Goal: Task Accomplishment & Management: Use online tool/utility

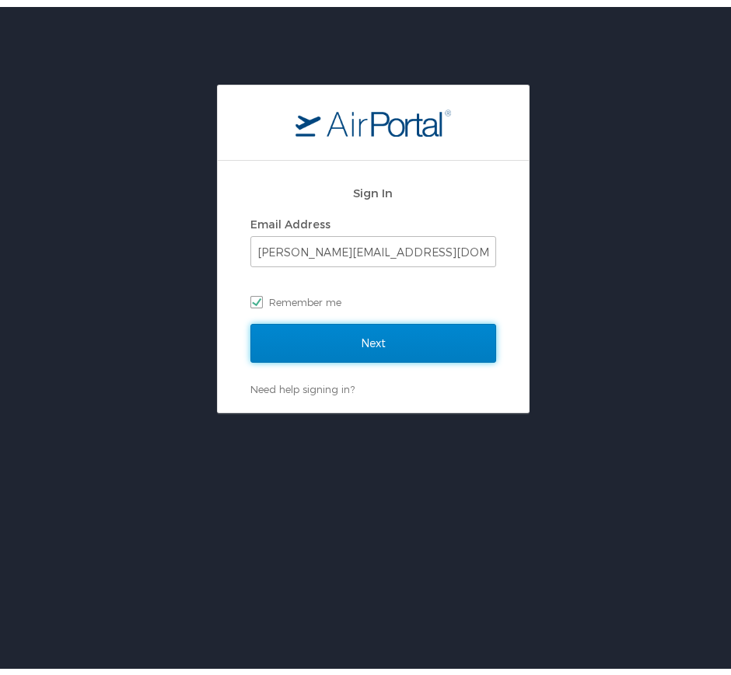
click at [306, 320] on input "Next" at bounding box center [373, 336] width 246 height 39
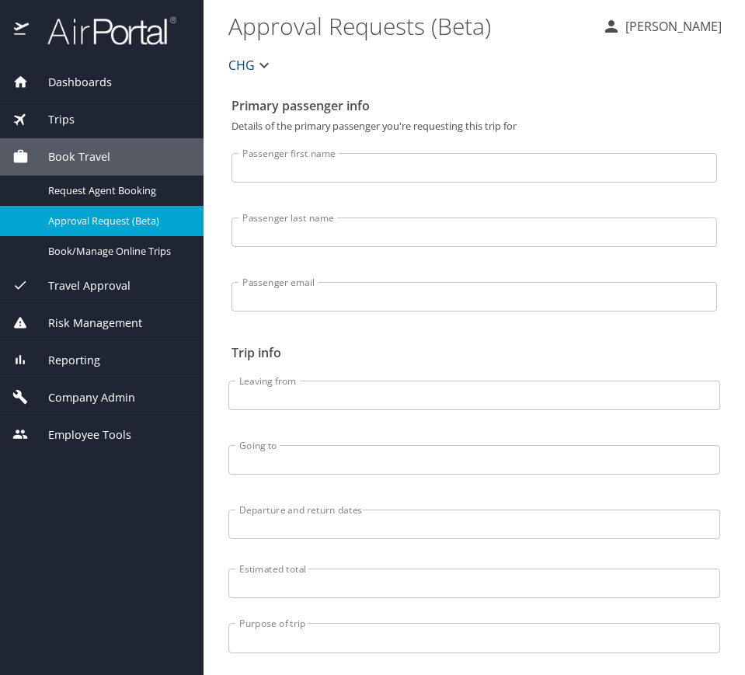
click at [106, 361] on div "Reporting" at bounding box center [101, 360] width 179 height 17
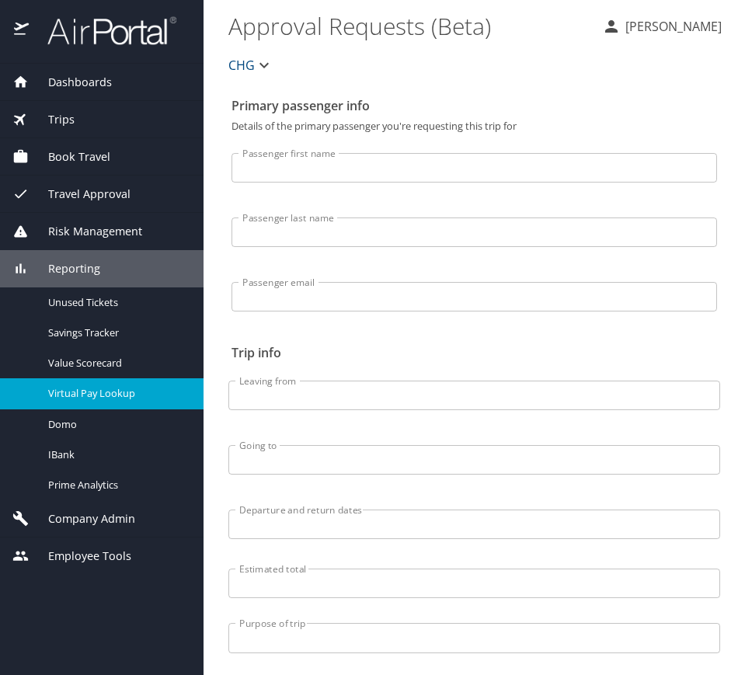
click at [127, 398] on span "Virtual Pay Lookup" at bounding box center [116, 393] width 137 height 15
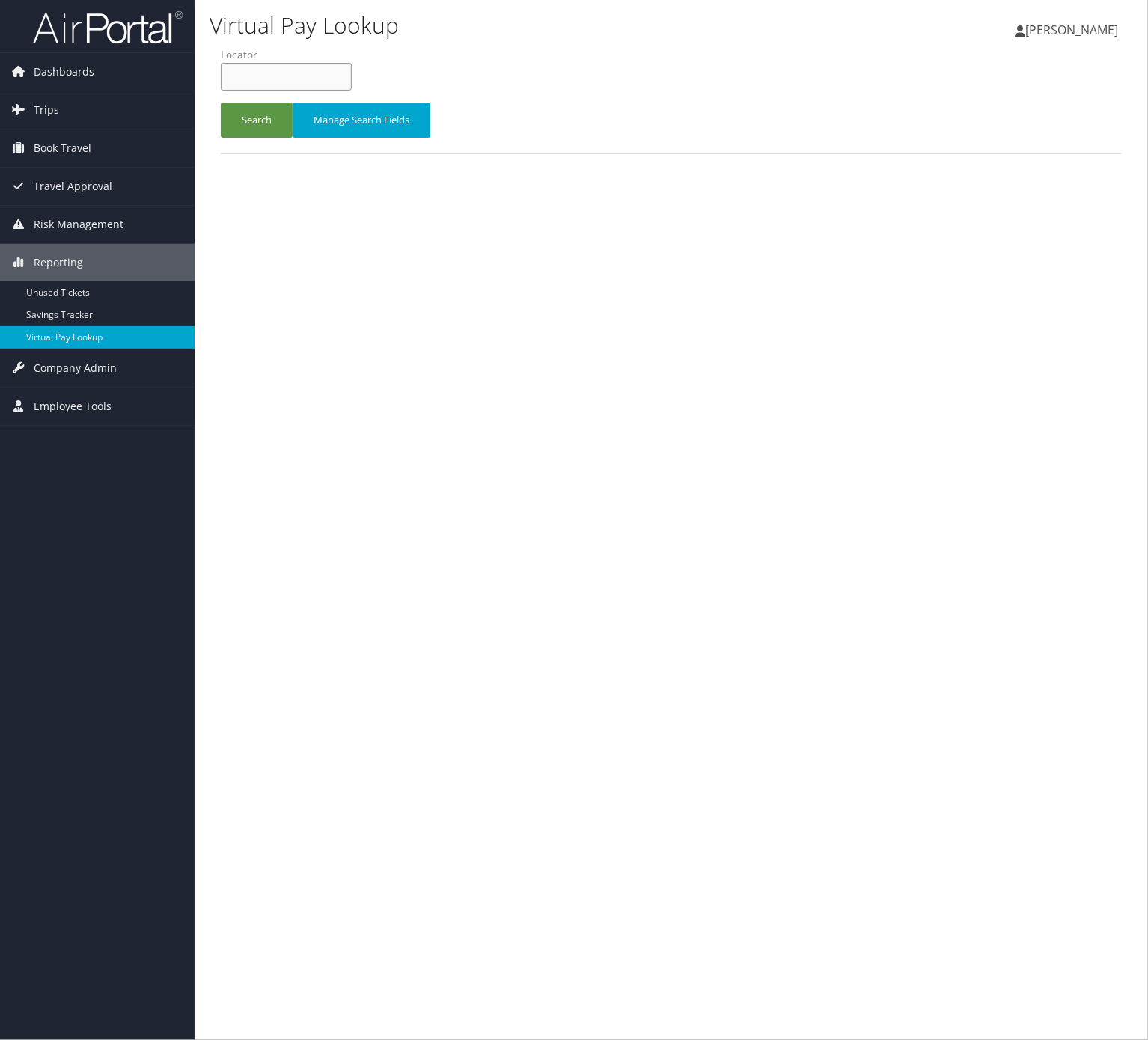
click at [350, 65] on input "text" at bounding box center [286, 76] width 131 height 28
paste input "FCYMIF"
type input "FCYMIF"
click at [264, 117] on button "Search" at bounding box center [256, 119] width 72 height 36
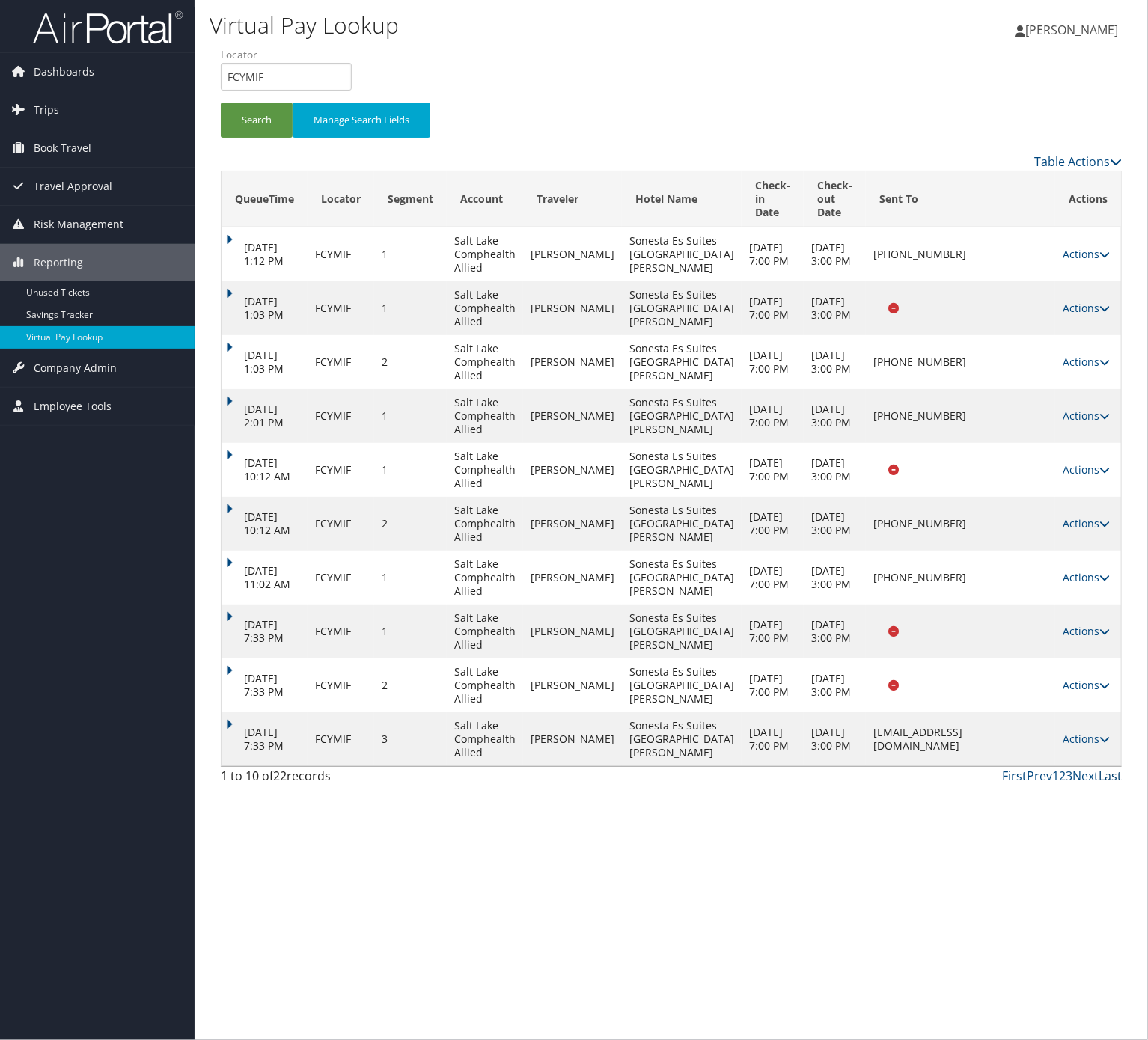
click at [1117, 769] on link "Last" at bounding box center [1110, 775] width 23 height 16
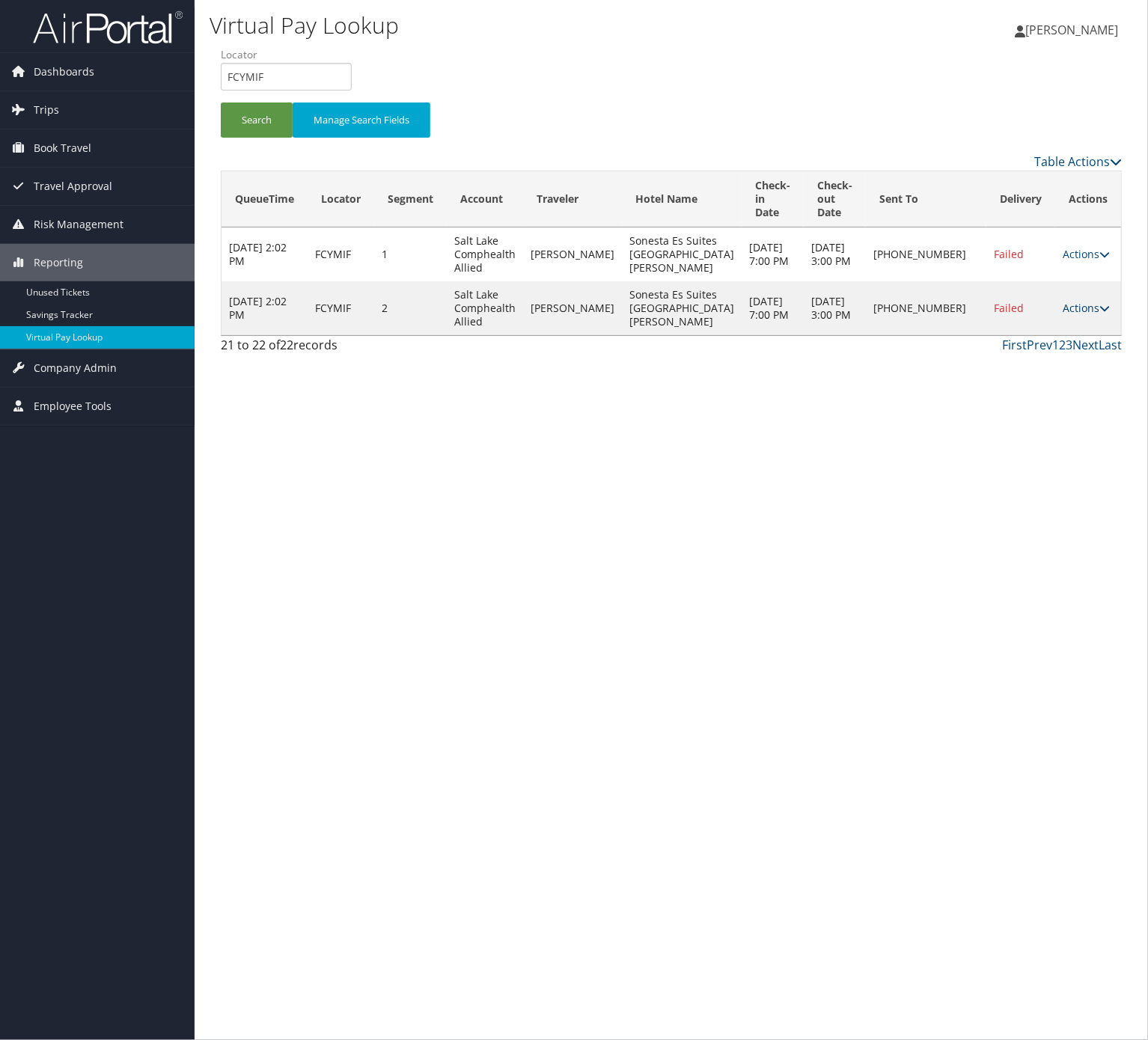
click at [1097, 310] on link "Actions" at bounding box center [1086, 307] width 47 height 14
click at [1090, 346] on link "Logs" at bounding box center [1040, 355] width 128 height 25
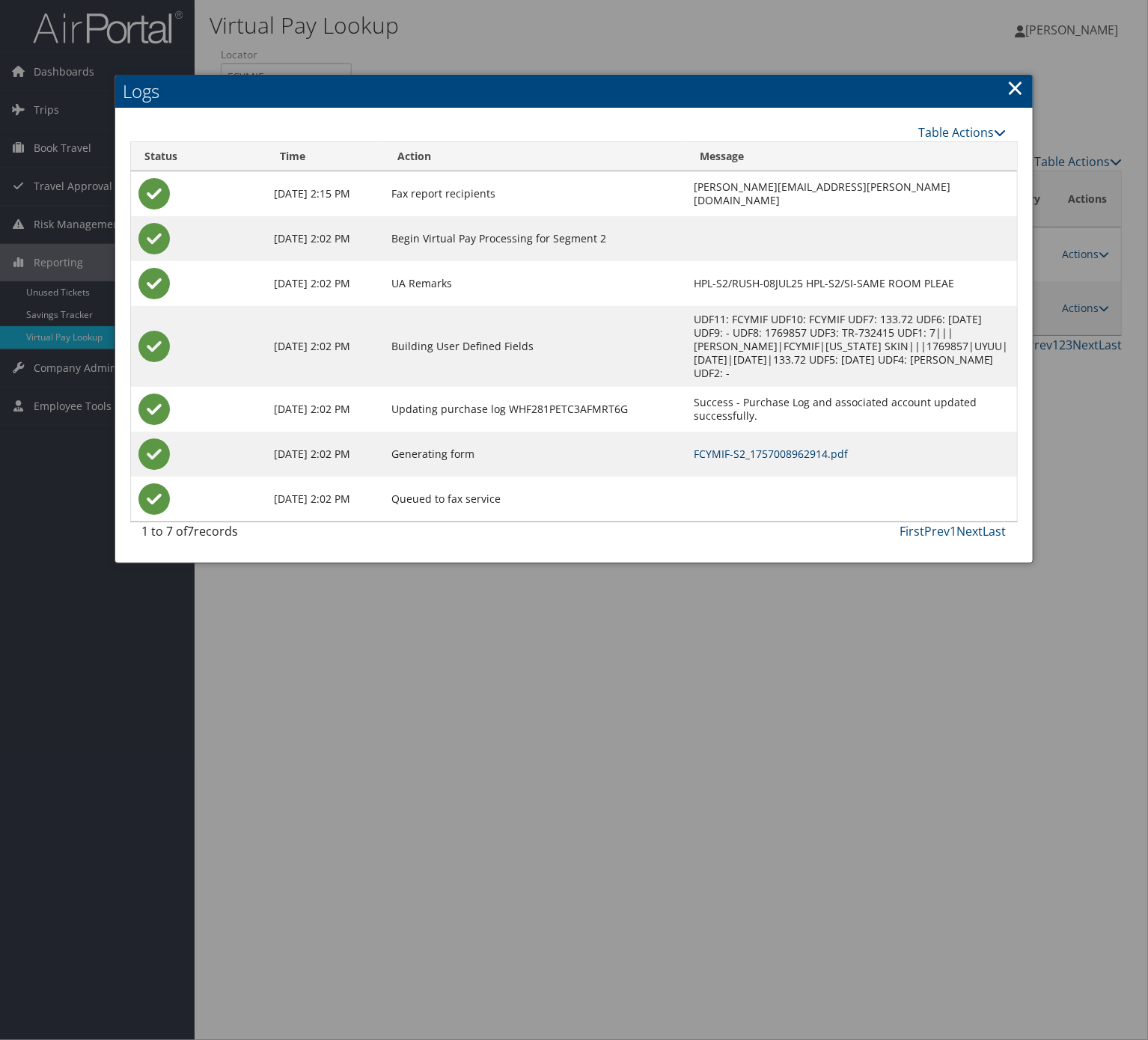
click at [813, 452] on link "FCYMIF-S2_1757008962914.pdf" at bounding box center [770, 454] width 154 height 14
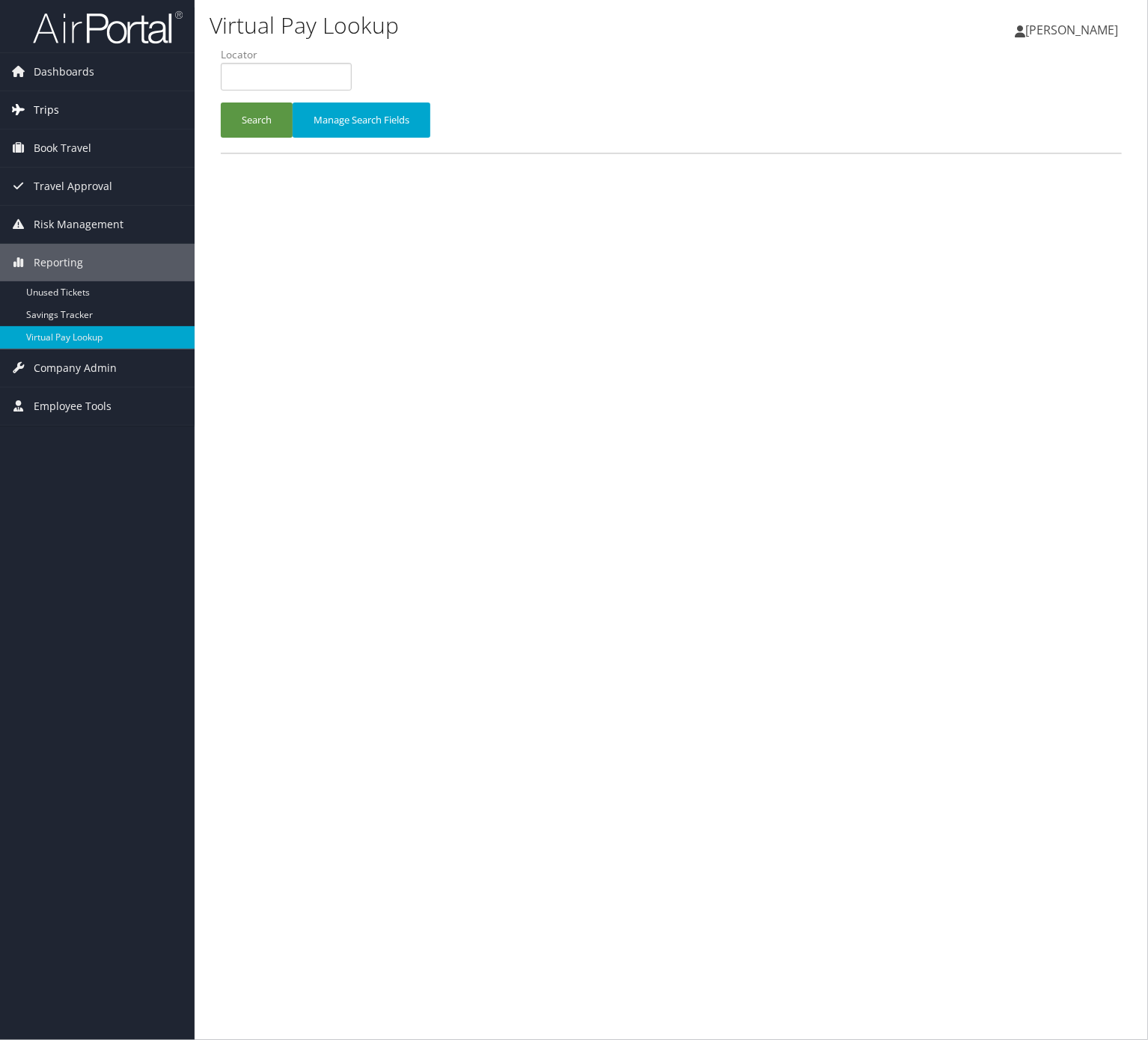
click at [84, 111] on link "Trips" at bounding box center [97, 110] width 195 height 38
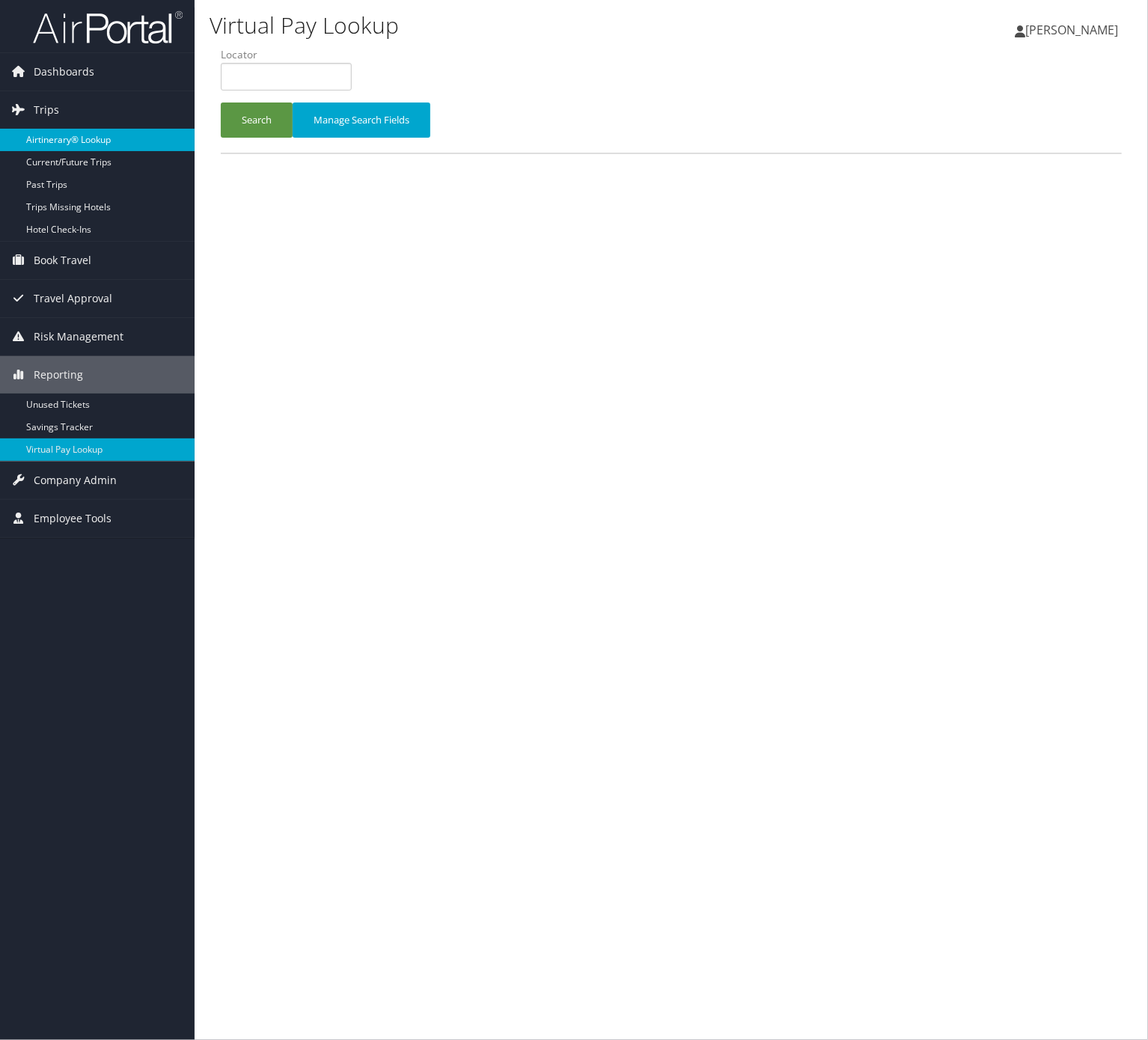
click at [117, 143] on link "Airtinerary® Lookup" at bounding box center [97, 140] width 195 height 22
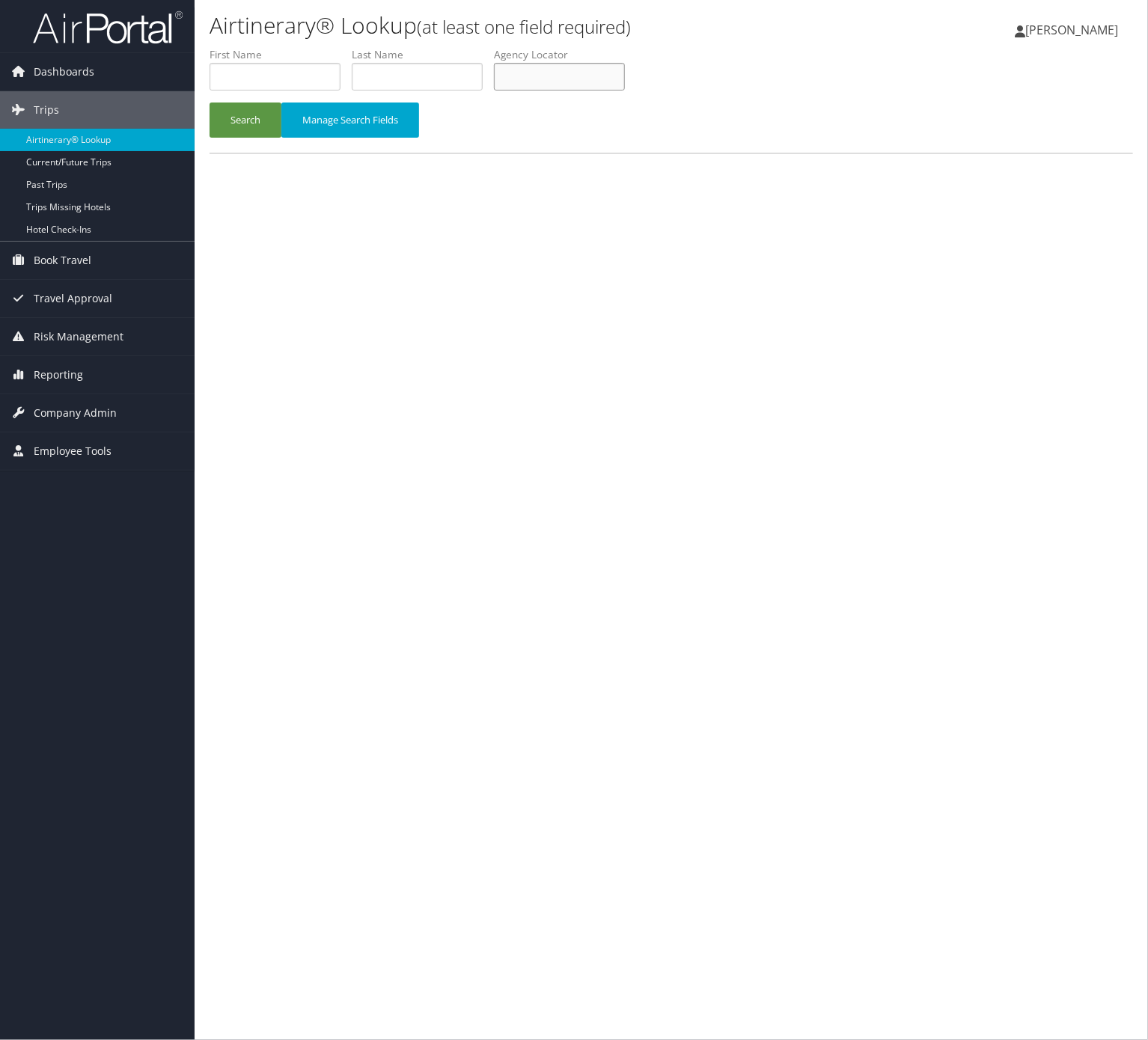
click at [557, 72] on input "text" at bounding box center [560, 76] width 131 height 28
paste input "WGMMJU"
type input "WGMMJU"
click at [257, 131] on button "Search" at bounding box center [246, 119] width 72 height 36
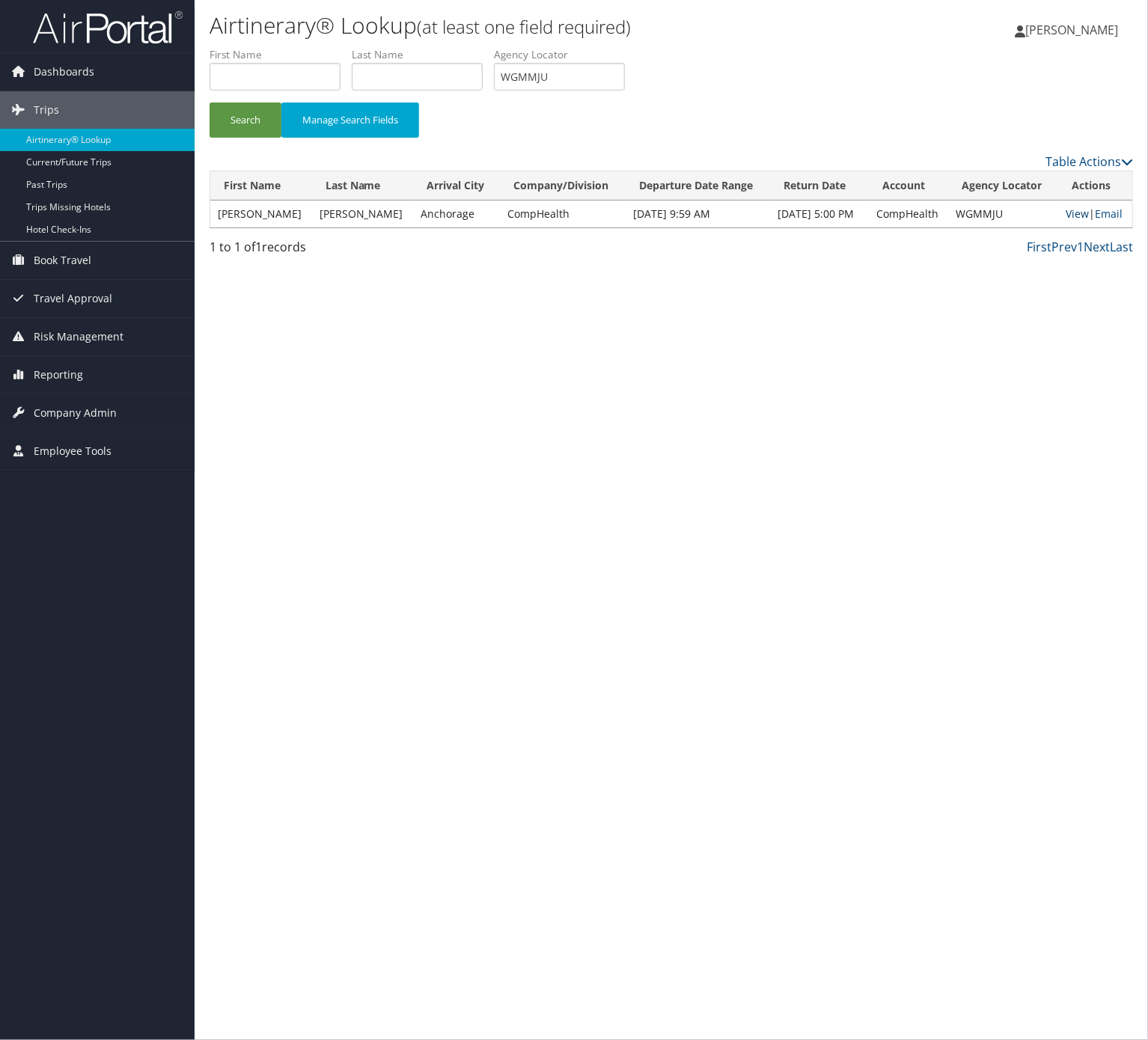
click at [1066, 221] on link "View" at bounding box center [1078, 214] width 23 height 14
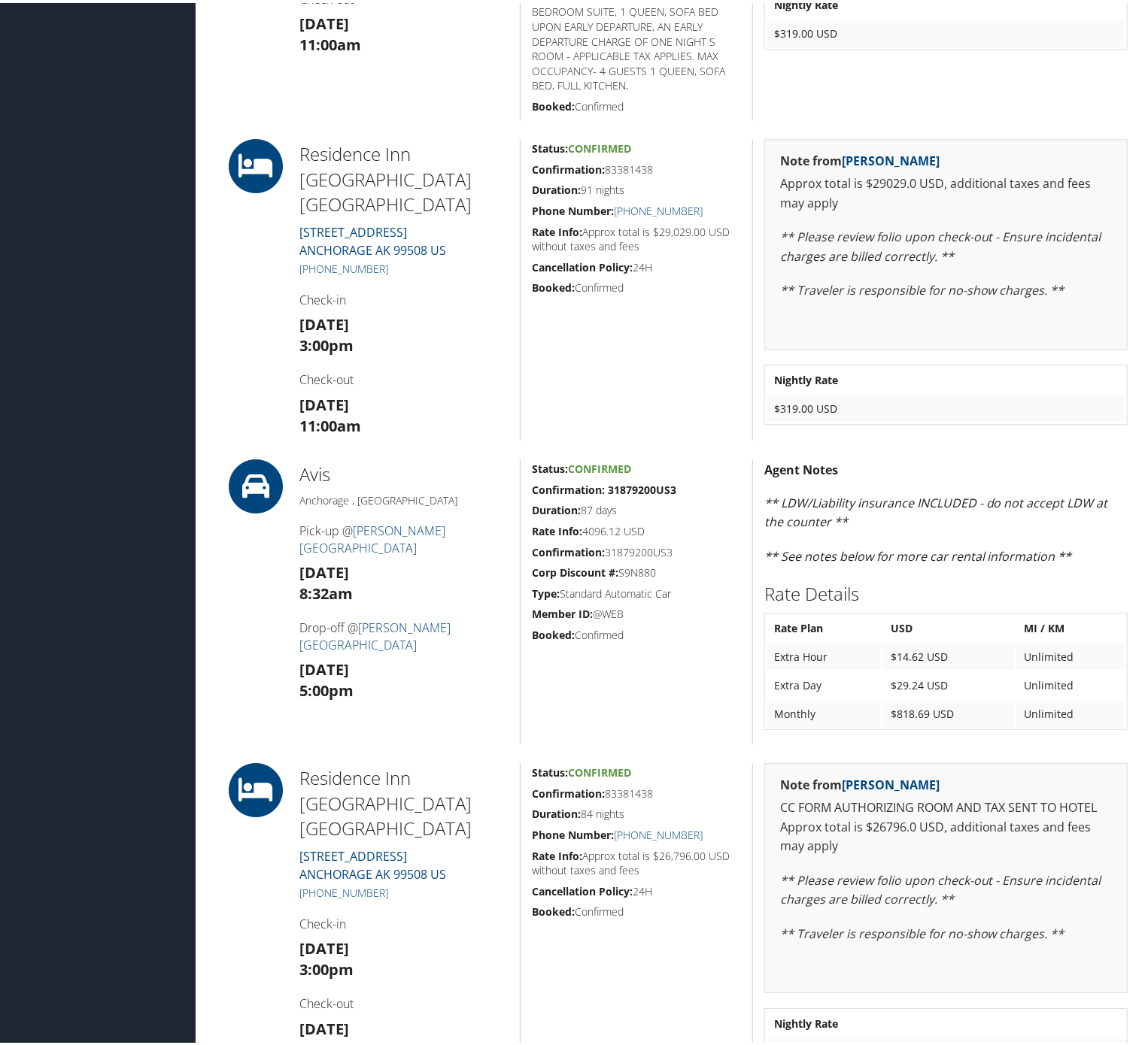
scroll to position [1956, 0]
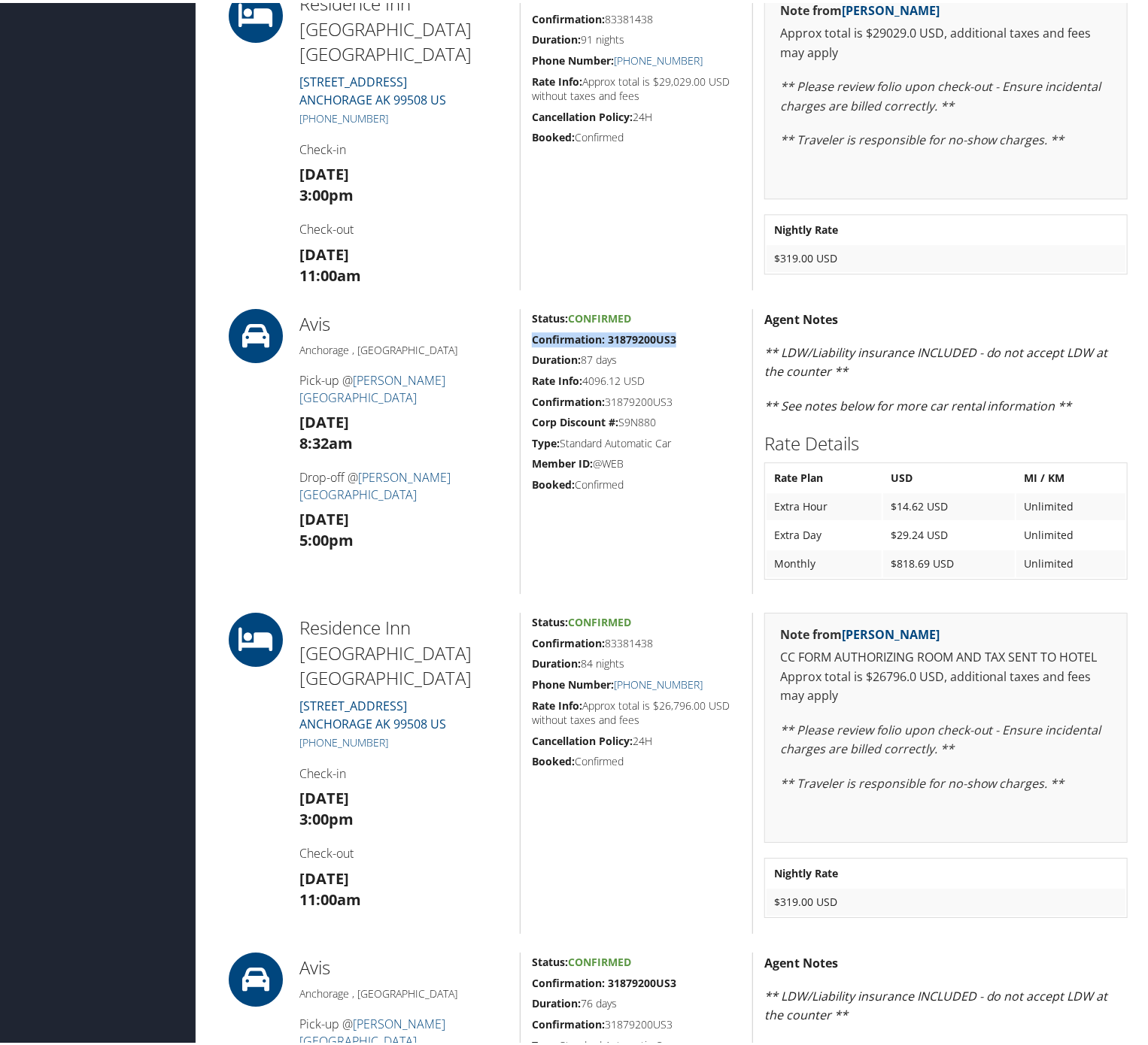
drag, startPoint x: 688, startPoint y: 336, endPoint x: 520, endPoint y: 338, distance: 168.0
click at [520, 338] on div "Status: Confirmed Confirmation: 31879200US3 Duration: 87 days Rate Info: 4096.1…" at bounding box center [636, 448] width 232 height 285
copy strong "Confirmation: 31879200US3"
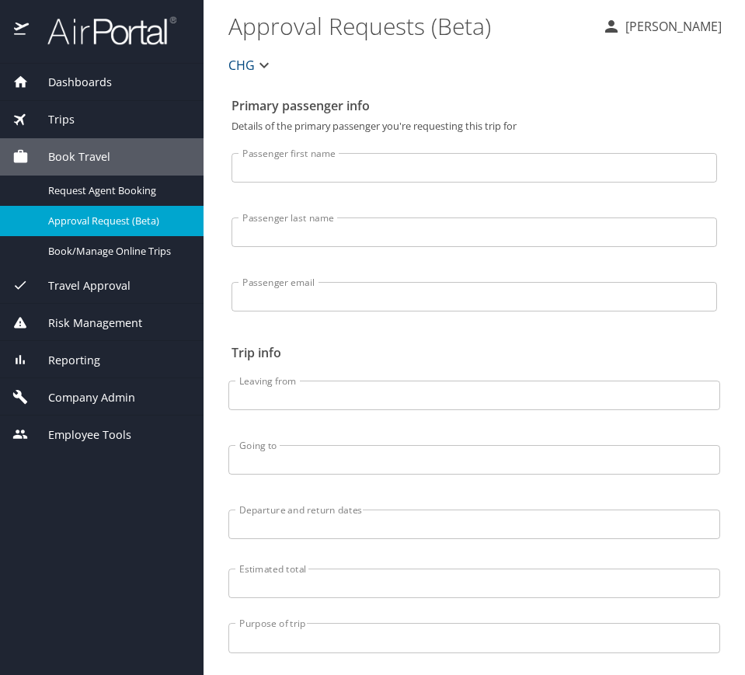
click at [87, 389] on span "Company Admin" at bounding box center [82, 397] width 106 height 17
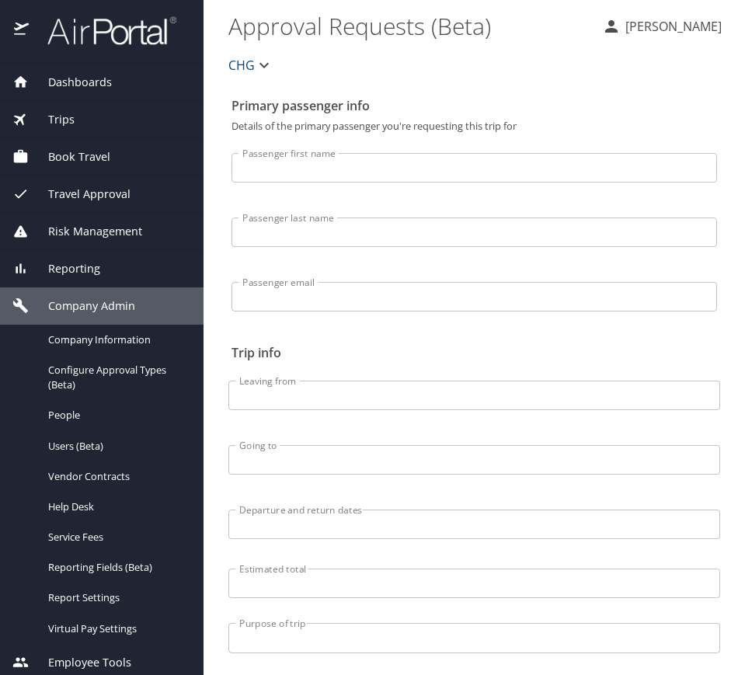
click at [118, 274] on div "Reporting" at bounding box center [101, 268] width 179 height 17
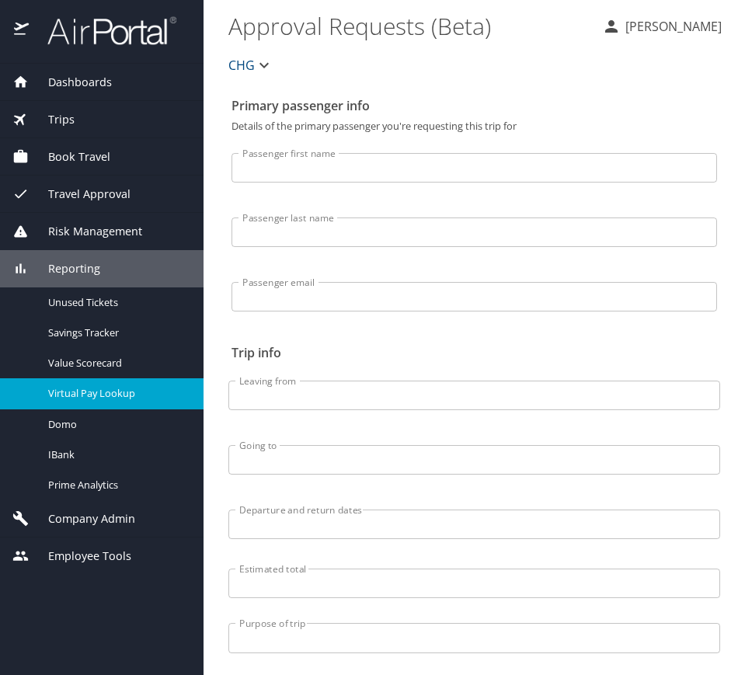
click at [155, 396] on span "Virtual Pay Lookup" at bounding box center [116, 393] width 137 height 15
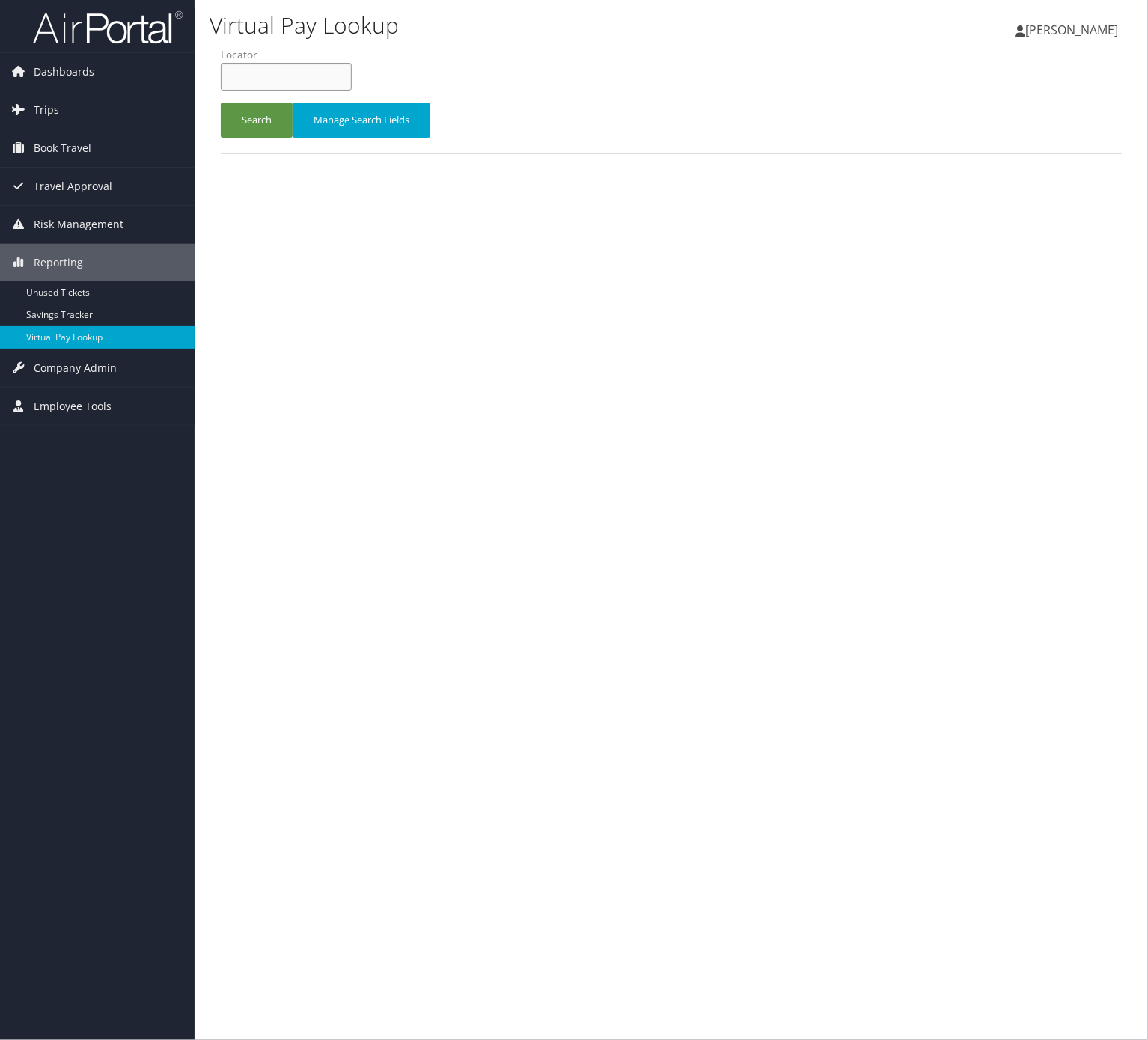
click at [275, 79] on input "text" at bounding box center [286, 76] width 131 height 28
paste input "GHFGHZ"
type input "GHFGHZ"
click at [264, 124] on button "Search" at bounding box center [256, 119] width 72 height 36
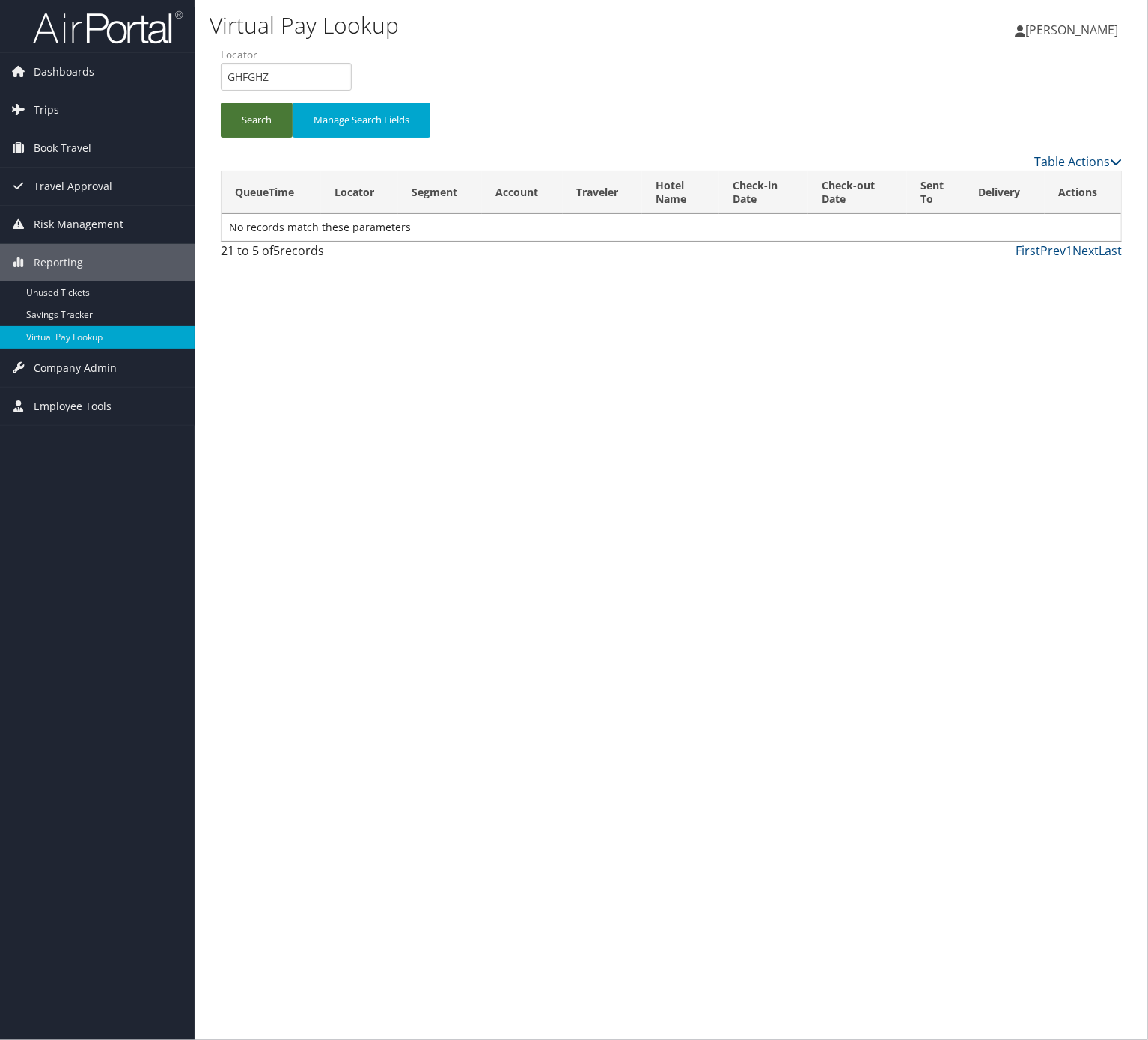
click at [246, 124] on button "Search" at bounding box center [256, 119] width 72 height 36
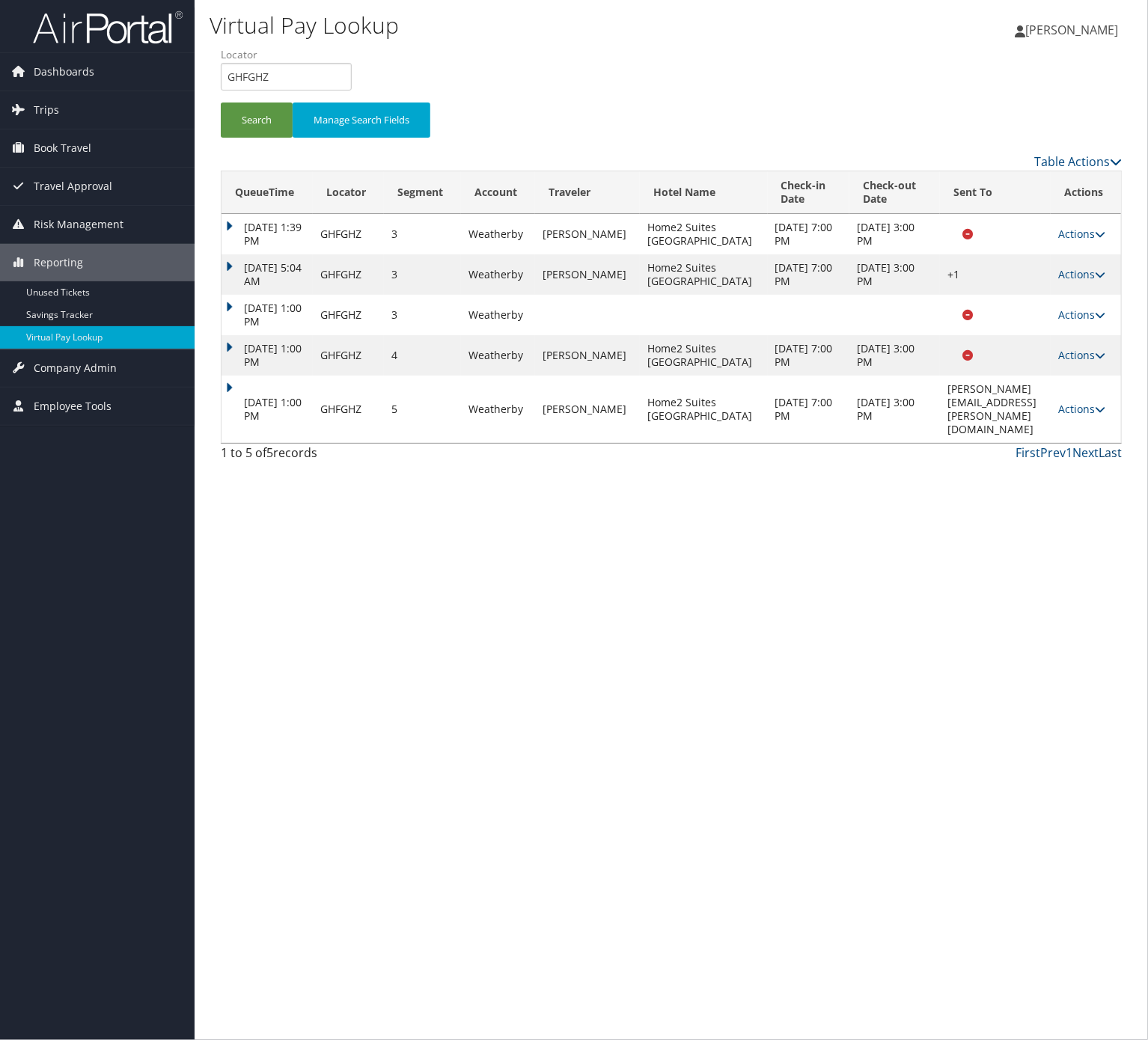
click at [1104, 461] on link "Last" at bounding box center [1110, 453] width 23 height 16
click at [1090, 416] on link "Actions" at bounding box center [1082, 408] width 47 height 14
click at [1062, 492] on link "Logs" at bounding box center [1057, 490] width 94 height 25
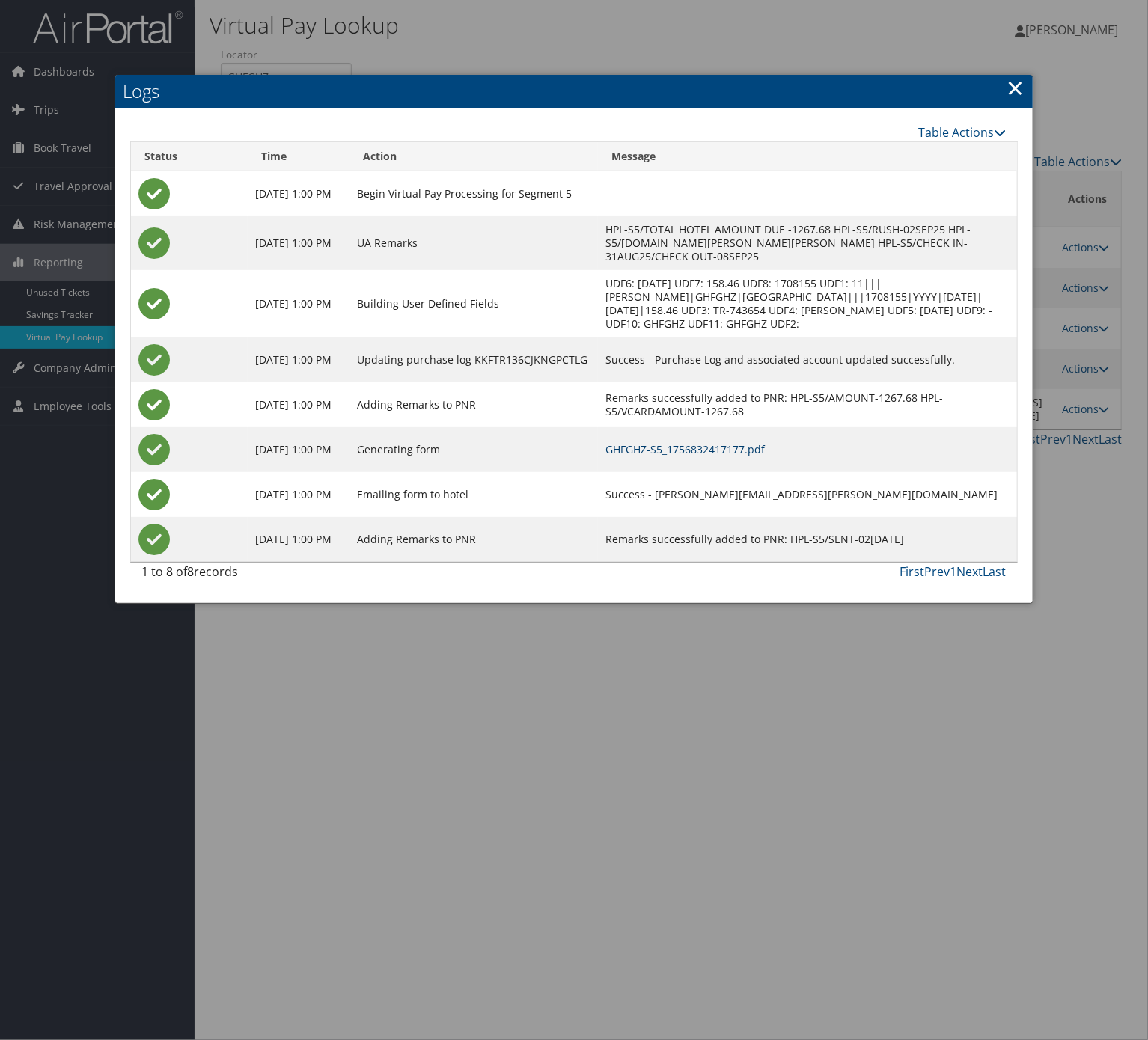
click at [606, 446] on link "GHFGHZ-S5_1756832417177.pdf" at bounding box center [686, 449] width 160 height 14
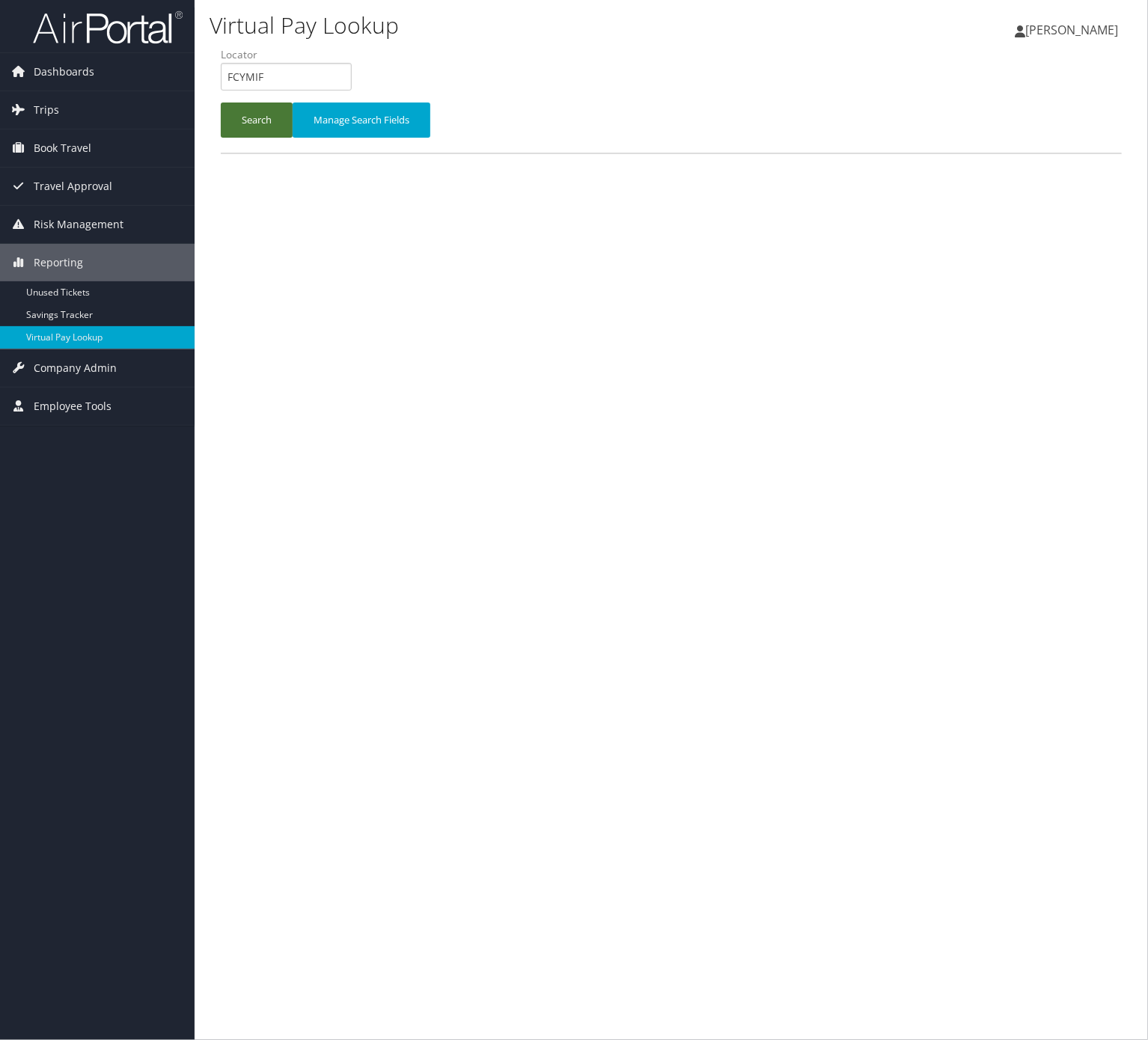
click at [271, 122] on button "Search" at bounding box center [256, 119] width 72 height 36
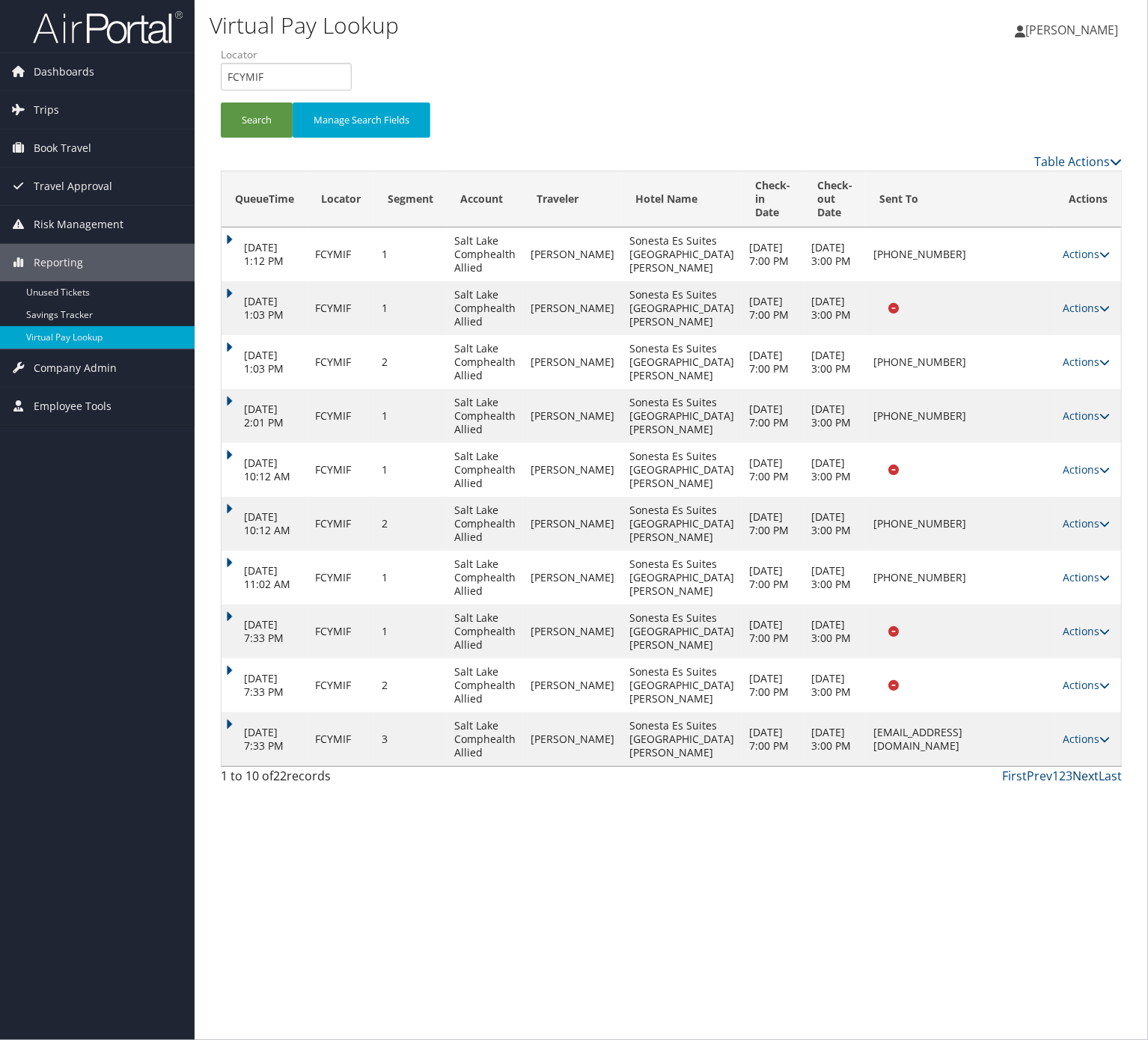
click at [1093, 778] on link "Next" at bounding box center [1085, 775] width 26 height 16
click at [1090, 743] on link "Actions" at bounding box center [1086, 739] width 47 height 14
click at [815, 845] on div "Virtual Pay Lookup Nathalie Hernandez Nathalie Hernandez My Settings Travel Age…" at bounding box center [671, 520] width 953 height 1040
click at [1109, 767] on link "Last" at bounding box center [1110, 775] width 23 height 16
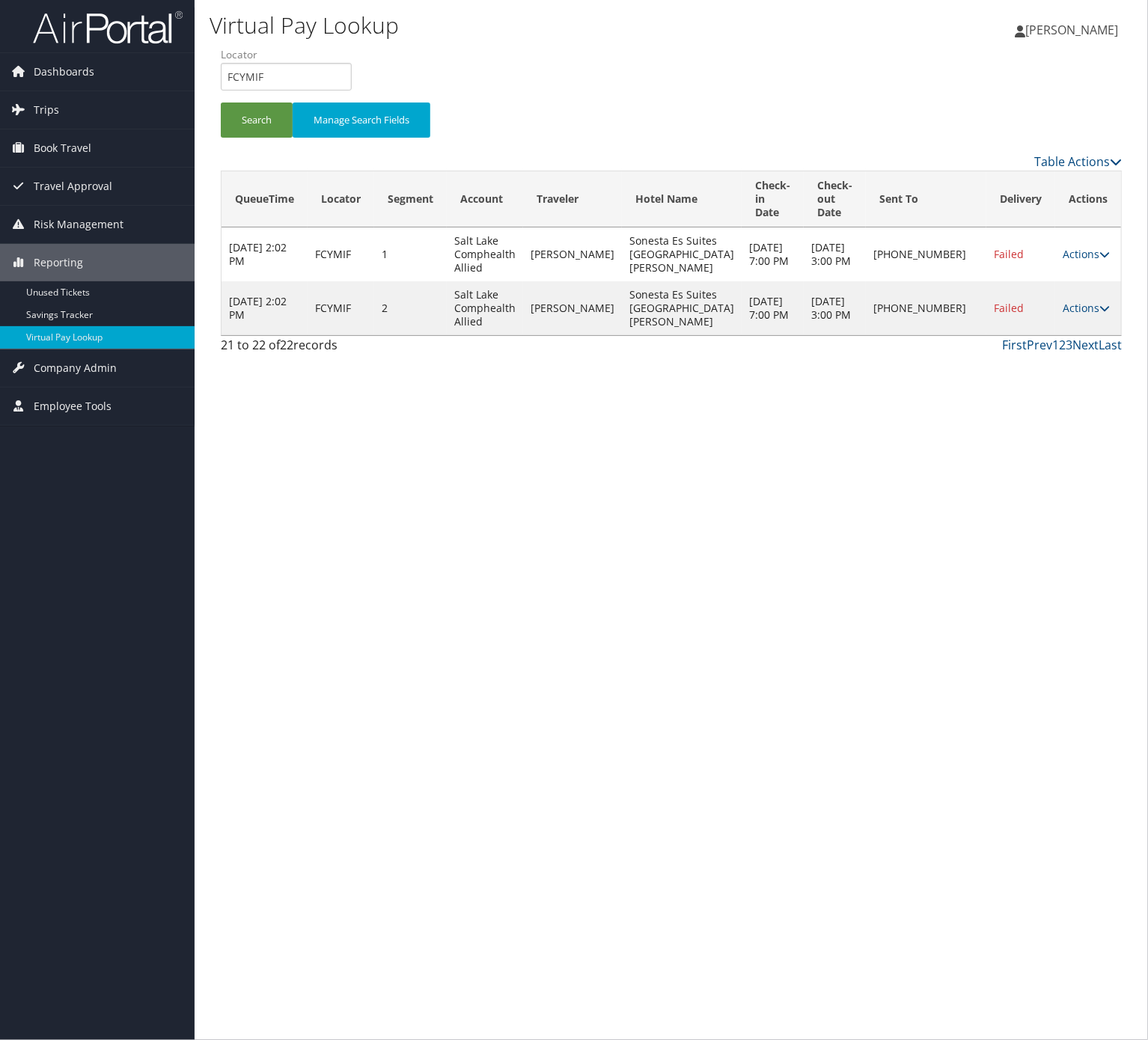
click at [1064, 317] on td "Actions Resend Logs Delivery Information View Itinerary" at bounding box center [1088, 308] width 65 height 54
click at [1077, 300] on link "Actions" at bounding box center [1086, 307] width 47 height 14
click at [1057, 366] on link "Logs" at bounding box center [1040, 355] width 128 height 25
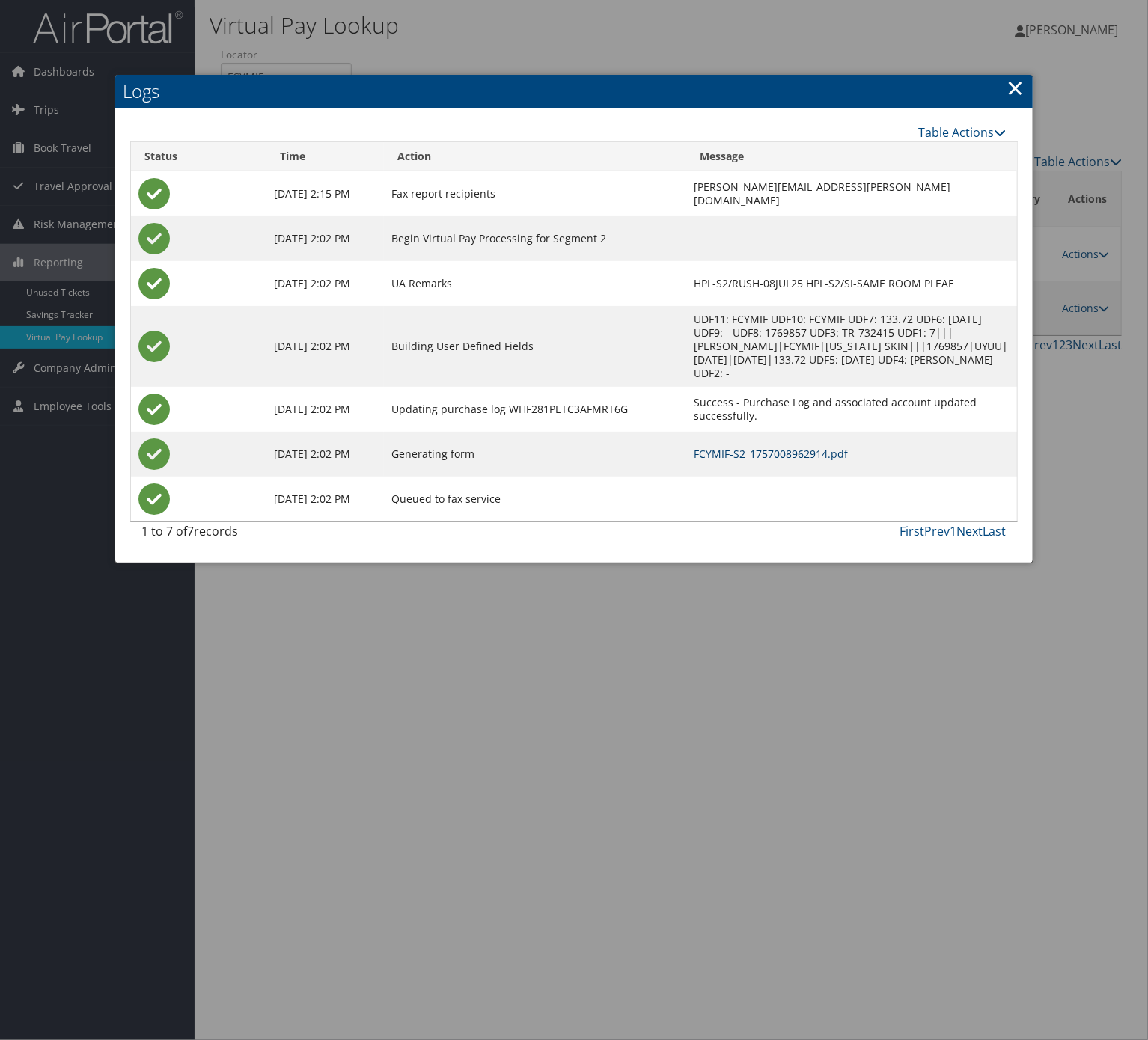
click at [710, 462] on td "FCYMIF-S2_1757008962914.pdf" at bounding box center [852, 454] width 331 height 45
click at [710, 454] on link "FCYMIF-S2_1757008962914.pdf" at bounding box center [770, 454] width 154 height 14
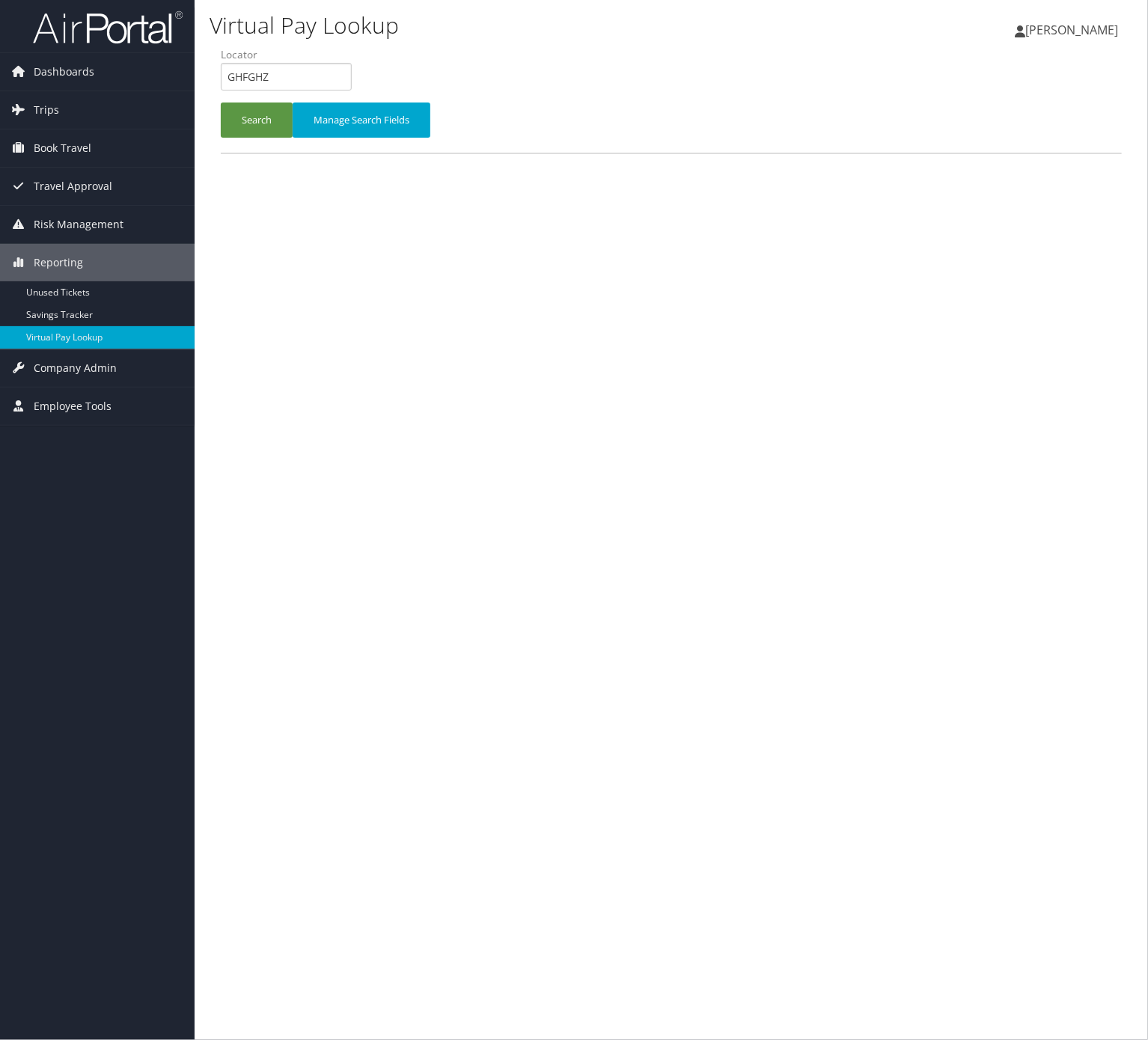
click at [266, 141] on div "Search Manage Search Fields" at bounding box center [671, 127] width 924 height 50
click at [271, 117] on button "Search" at bounding box center [256, 119] width 72 height 36
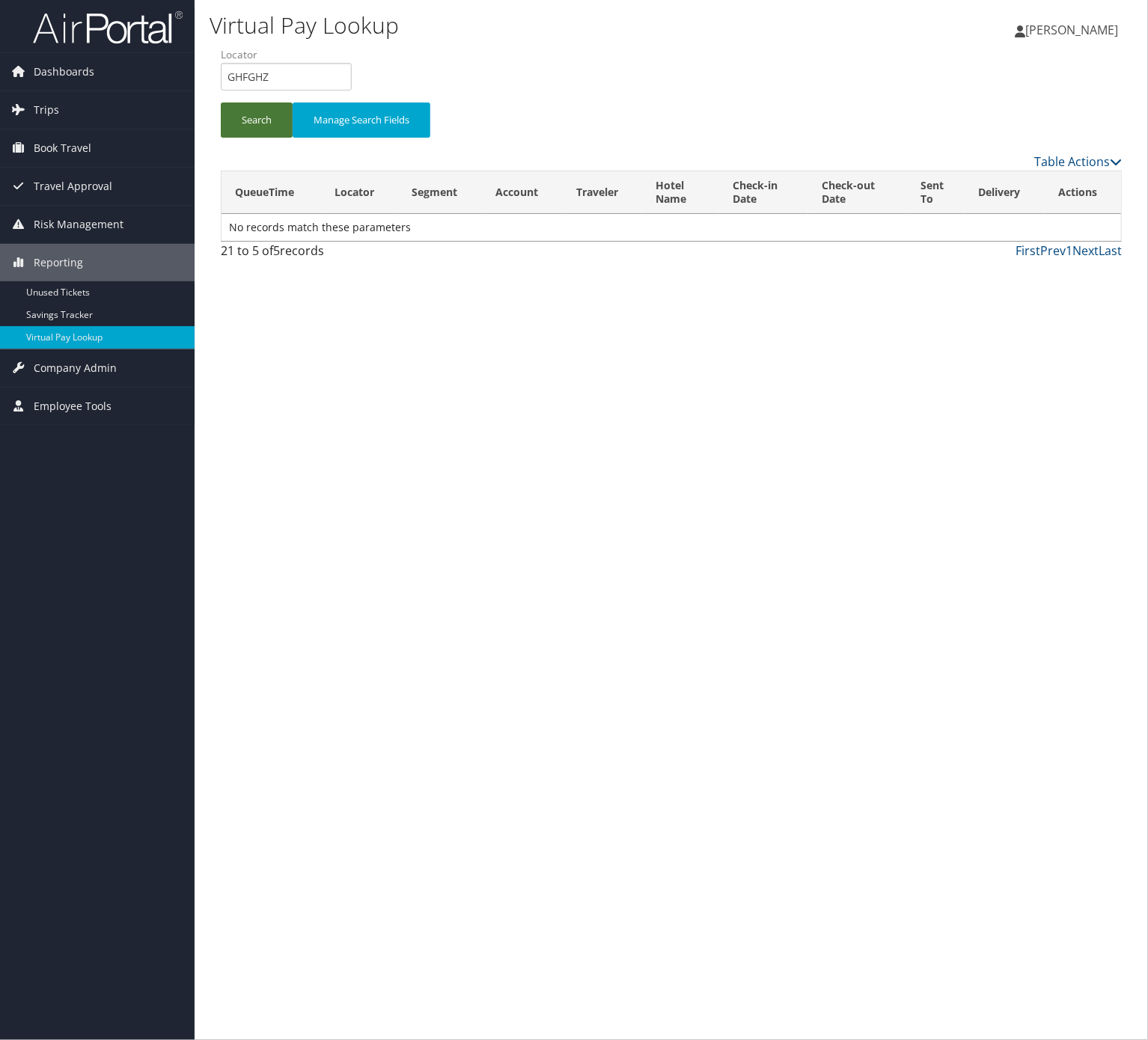
click at [250, 133] on button "Search" at bounding box center [256, 119] width 72 height 36
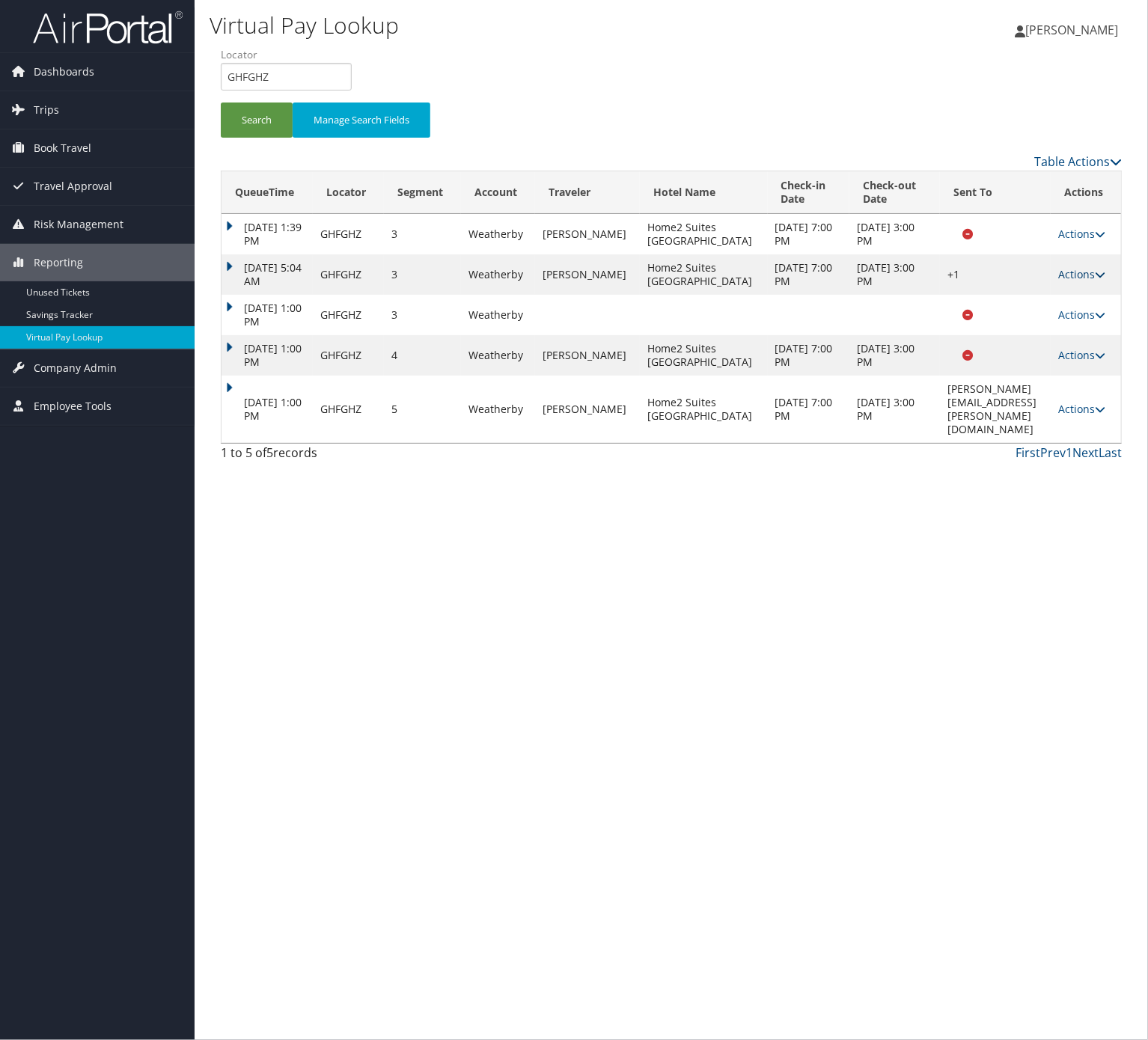
click at [1098, 281] on link "Actions" at bounding box center [1082, 273] width 47 height 14
click at [1074, 346] on link "Logs" at bounding box center [1040, 342] width 128 height 25
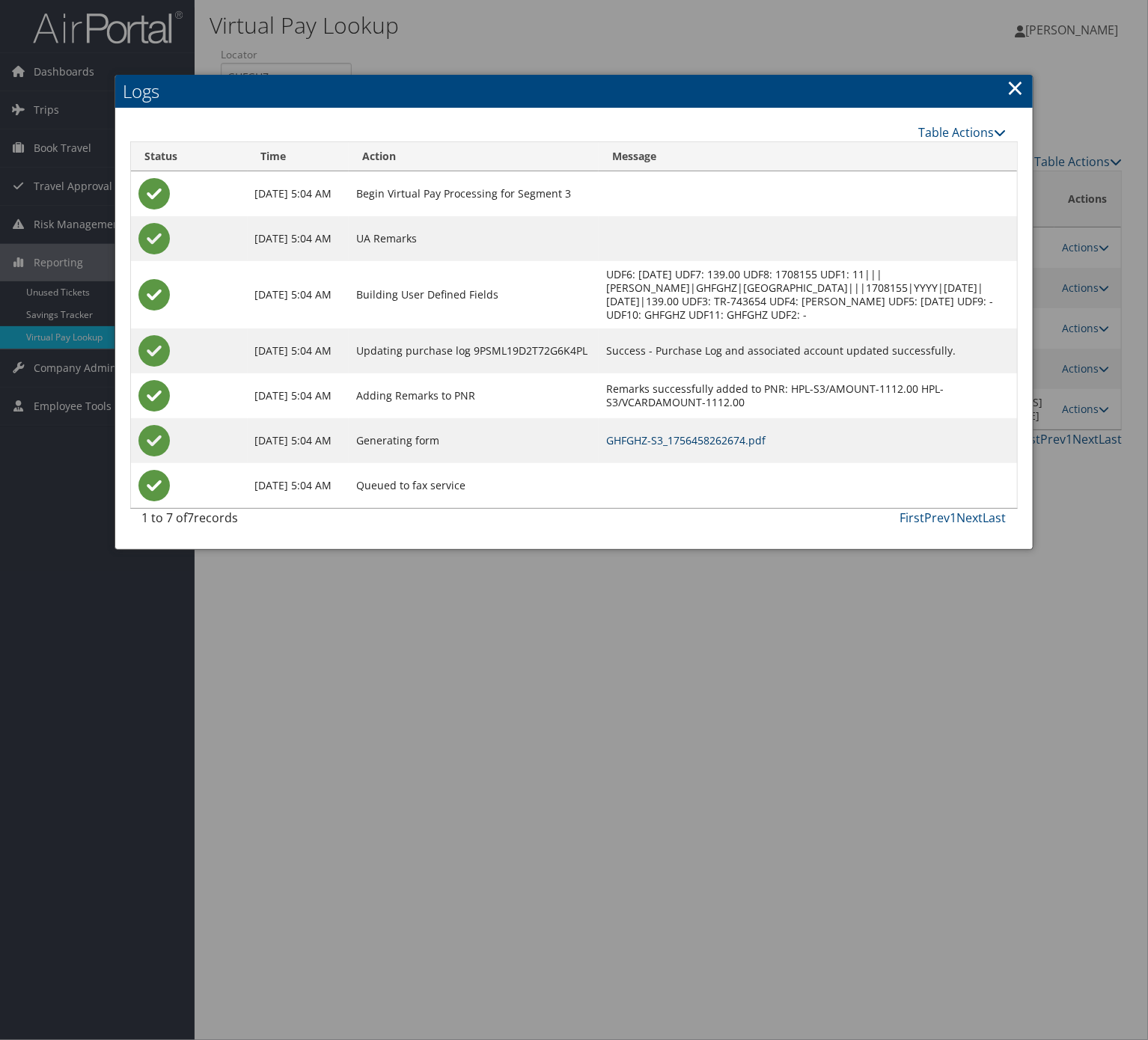
click at [693, 448] on link "GHFGHZ-S3_1756458262674.pdf" at bounding box center [687, 440] width 160 height 14
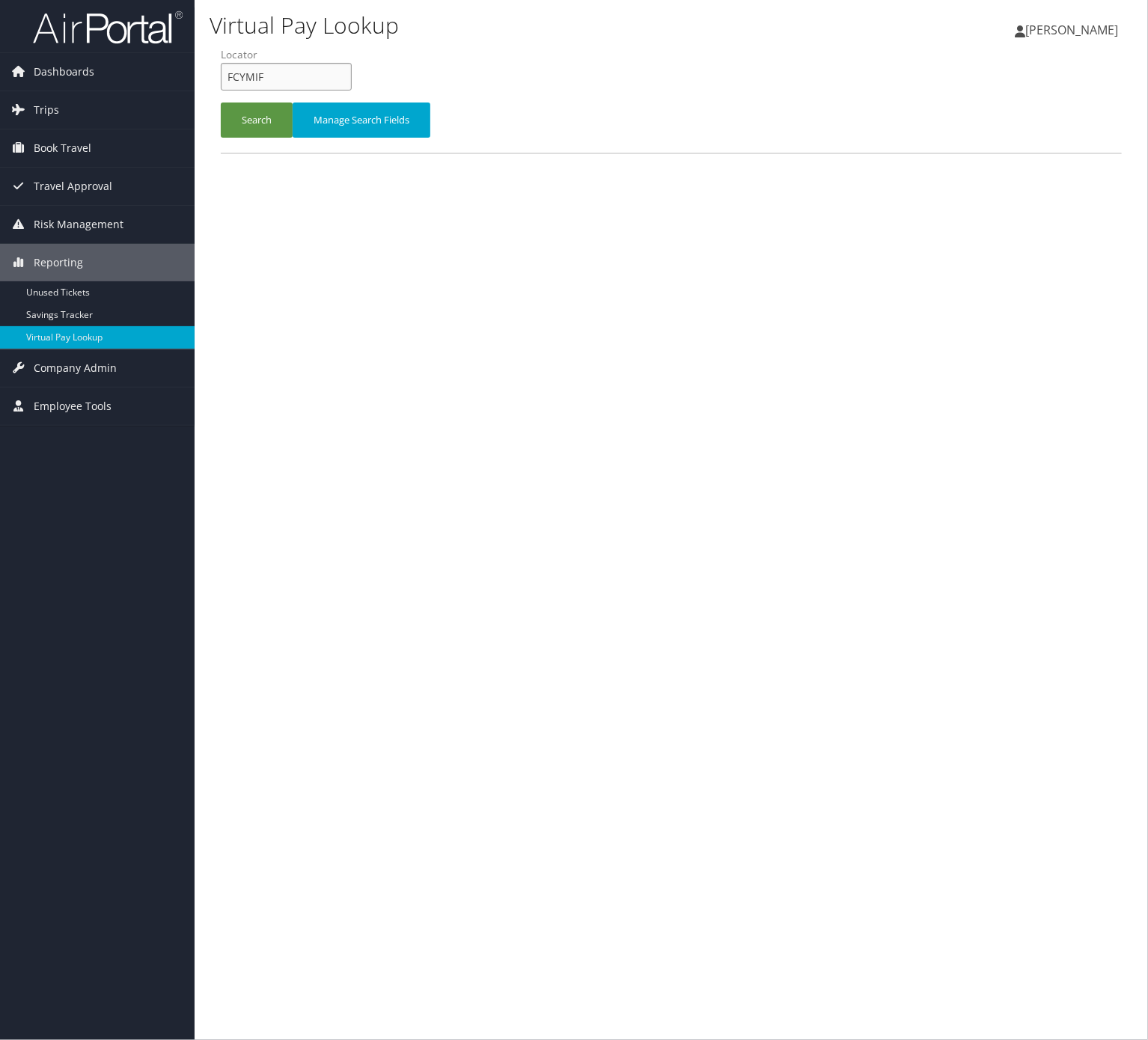
click at [290, 69] on input "FCYMIF" at bounding box center [286, 76] width 131 height 28
paste input "JCEGHM"
click at [267, 129] on button "Search" at bounding box center [256, 119] width 72 height 36
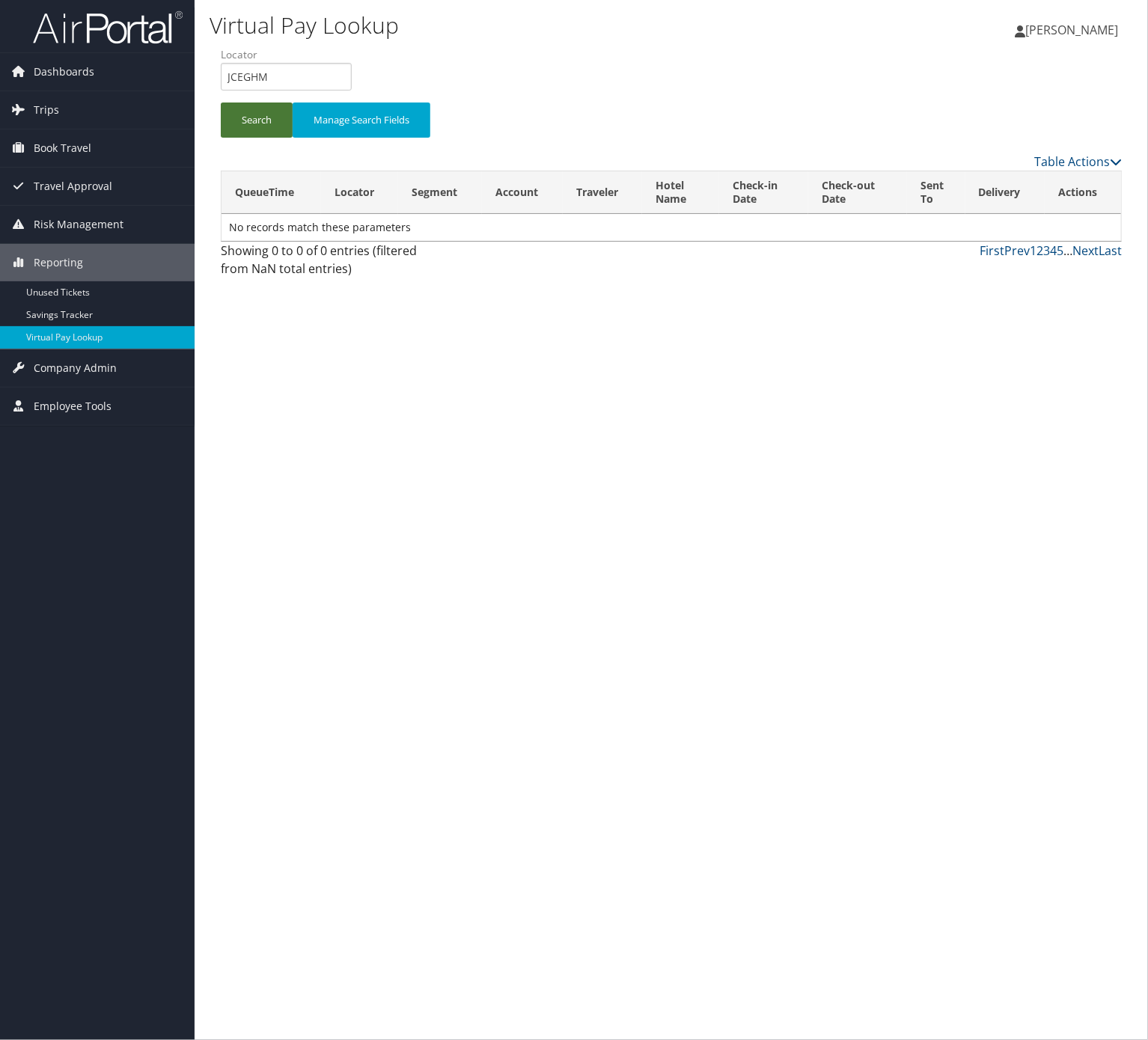
click at [222, 101] on form "QueueTime Locator JCEGHM Segment Account Traveler Hotel Name Check-in Date Chec…" at bounding box center [671, 99] width 901 height 105
drag, startPoint x: 238, startPoint y: 117, endPoint x: 253, endPoint y: 127, distance: 18.0
click at [238, 119] on button "Search" at bounding box center [256, 119] width 72 height 36
click at [238, 111] on button "Search" at bounding box center [256, 119] width 72 height 36
click at [308, 71] on input "JCEGHM" at bounding box center [286, 76] width 131 height 28
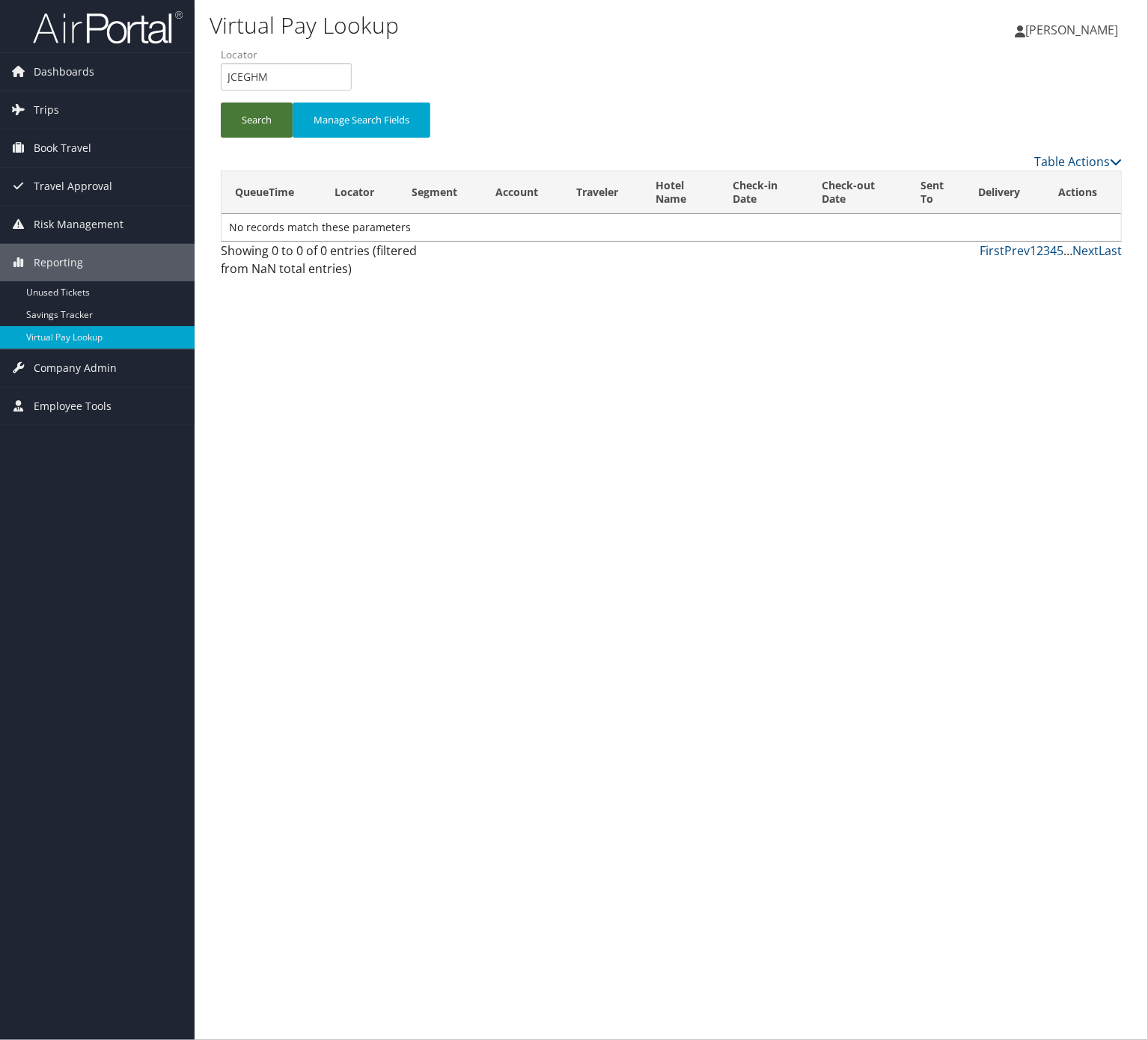
click at [260, 130] on button "Search" at bounding box center [256, 119] width 72 height 36
click at [316, 87] on input "JCEGHM" at bounding box center [286, 76] width 131 height 28
paste input "SDIMQY"
type input "SDIMQY"
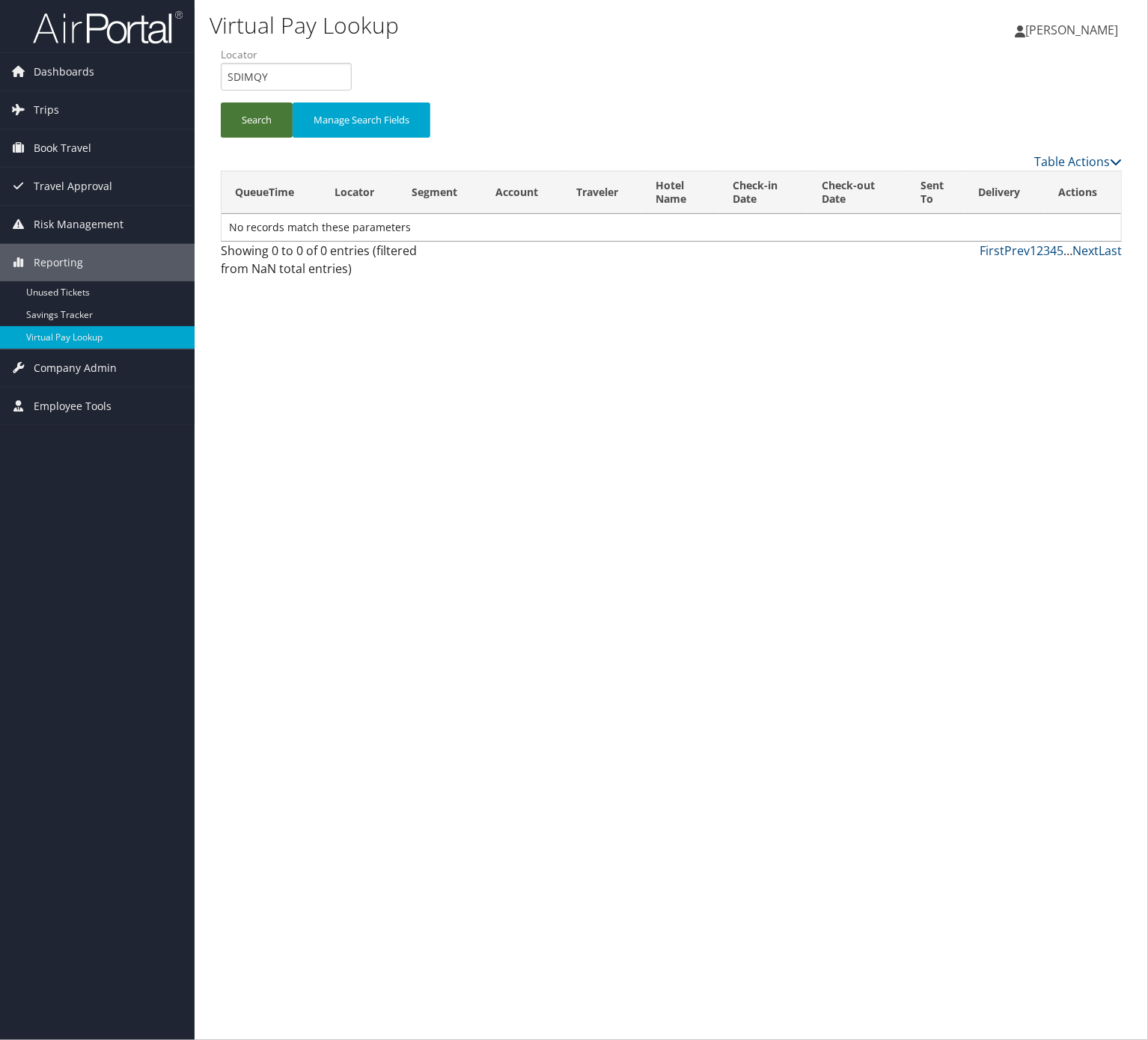
click at [247, 124] on button "Search" at bounding box center [256, 119] width 72 height 36
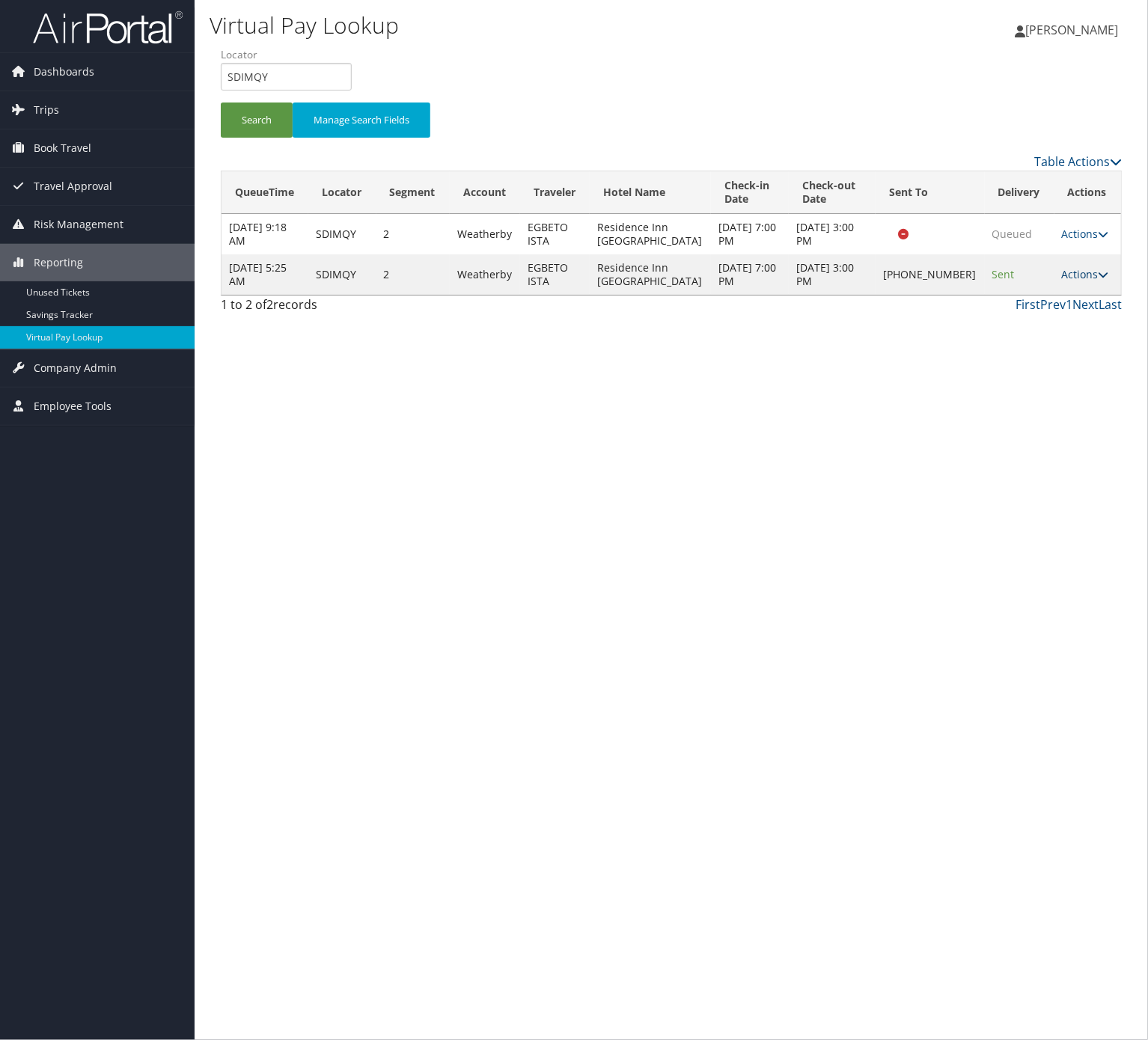
click at [1083, 281] on link "Actions" at bounding box center [1085, 273] width 47 height 14
click at [1066, 349] on link "Logs" at bounding box center [1031, 342] width 128 height 25
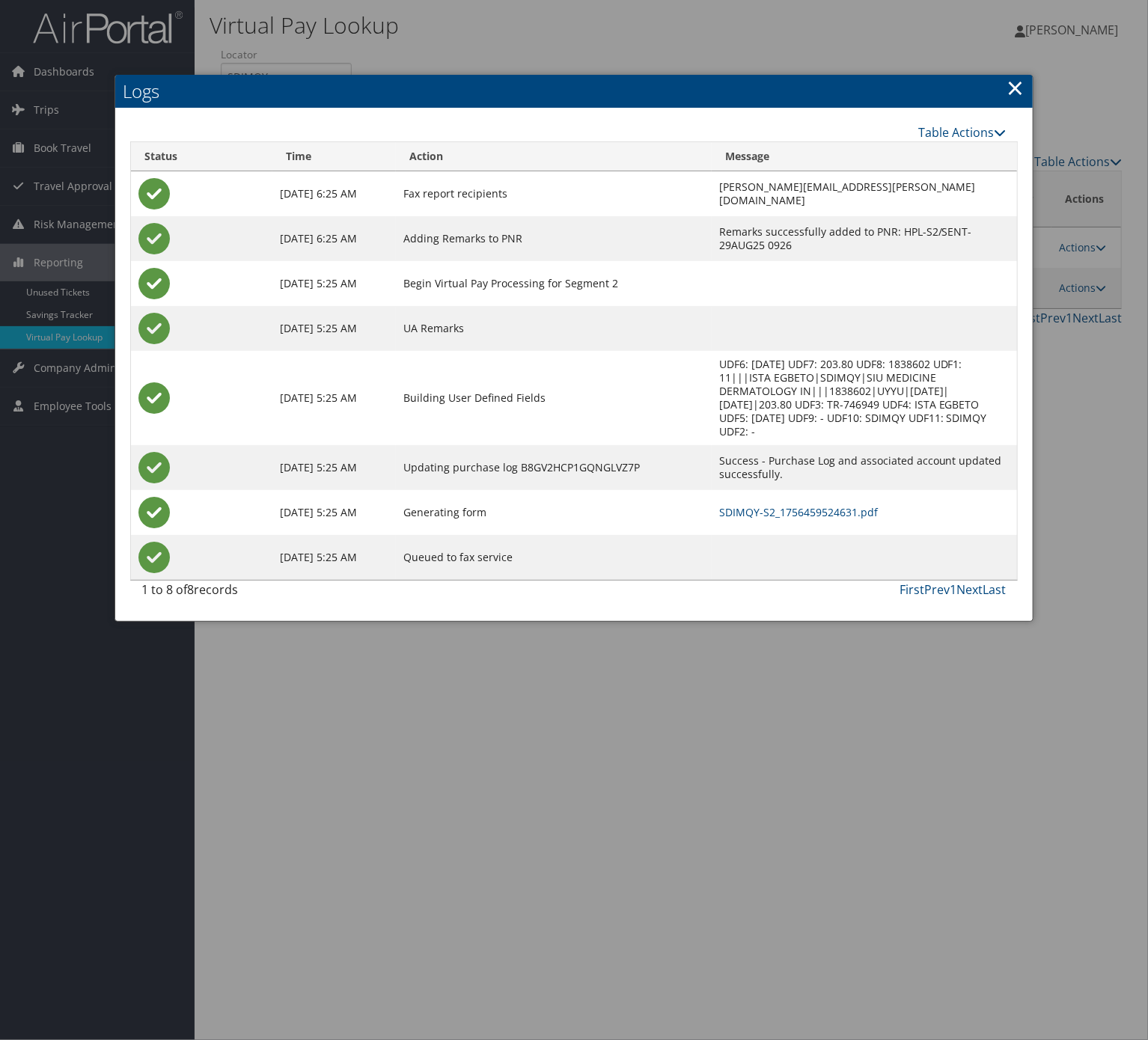
click at [714, 494] on td "SDIMQY-S2_1756459524631.pdf" at bounding box center [864, 512] width 305 height 45
click at [719, 506] on link "SDIMQY-S2_1756459524631.pdf" at bounding box center [798, 512] width 159 height 14
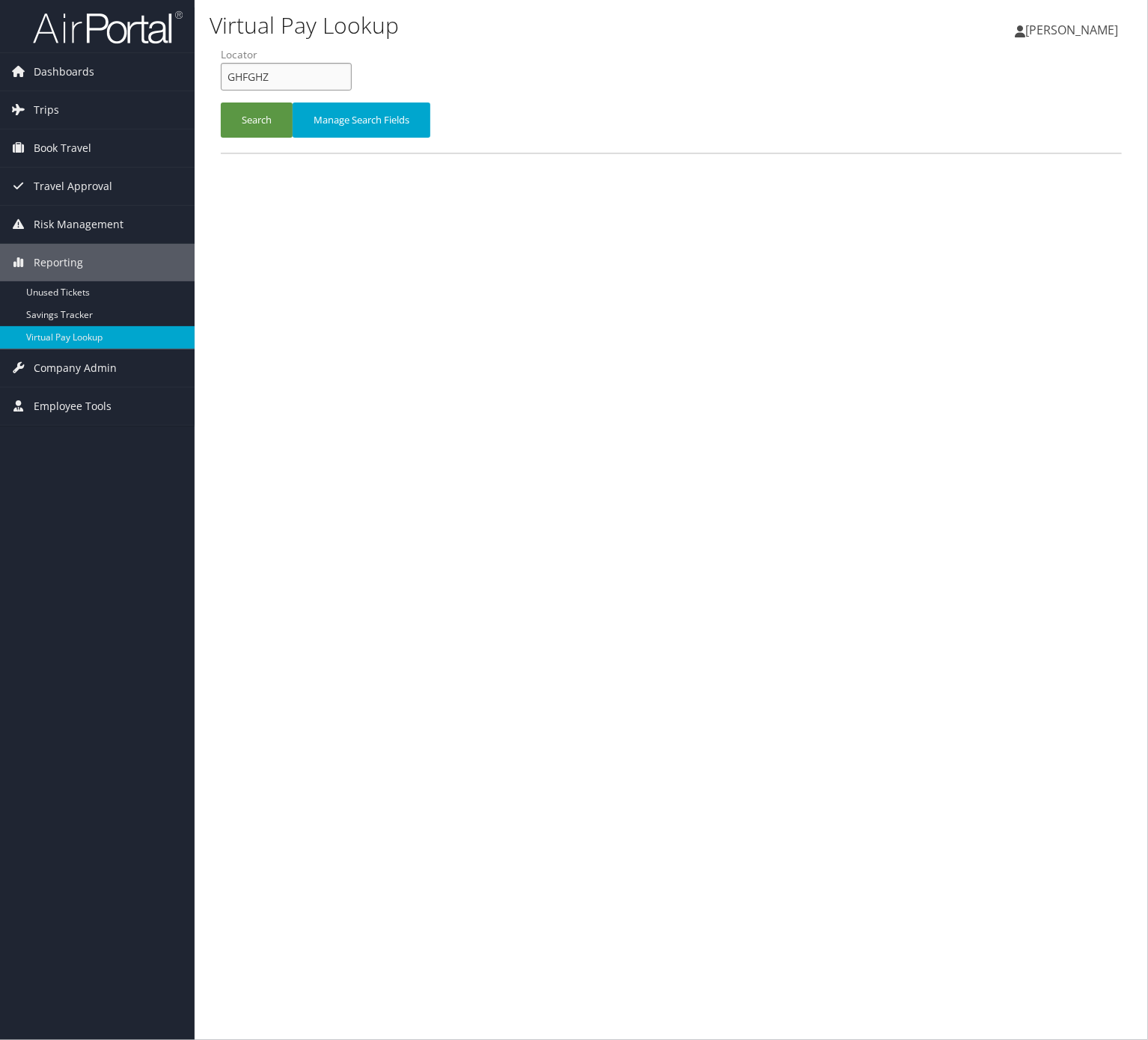
click at [327, 81] on input "GHFGHZ" at bounding box center [286, 76] width 131 height 28
paste input "QRAEKX"
type input "QRAEKX"
click at [248, 111] on button "Search" at bounding box center [256, 119] width 72 height 36
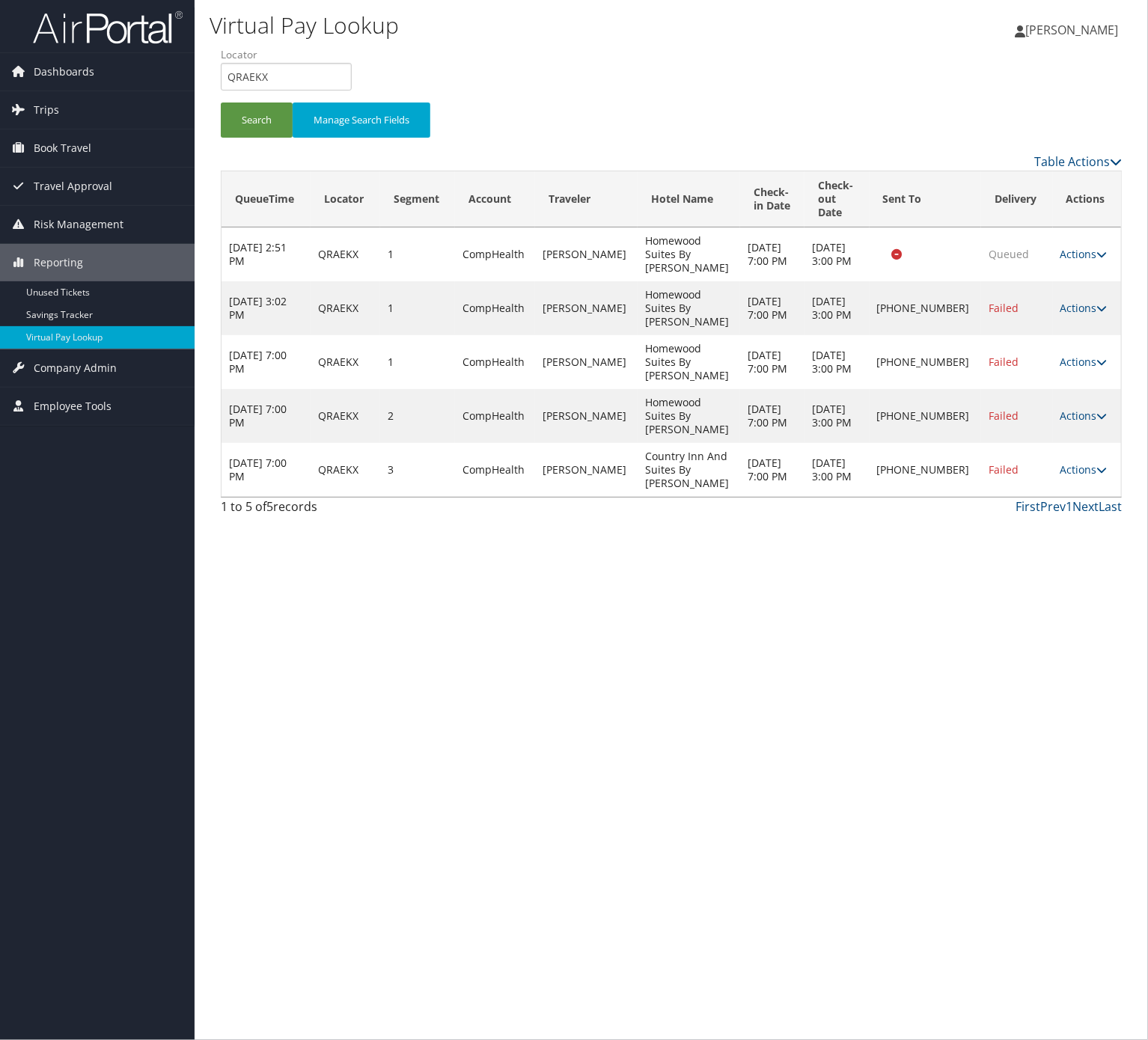
click at [1069, 464] on td "Actions Resend Logs Delivery Information View Itinerary" at bounding box center [1087, 470] width 68 height 54
click at [1068, 462] on link "Actions" at bounding box center [1083, 469] width 47 height 14
click at [1066, 500] on link "Logs" at bounding box center [1031, 504] width 128 height 25
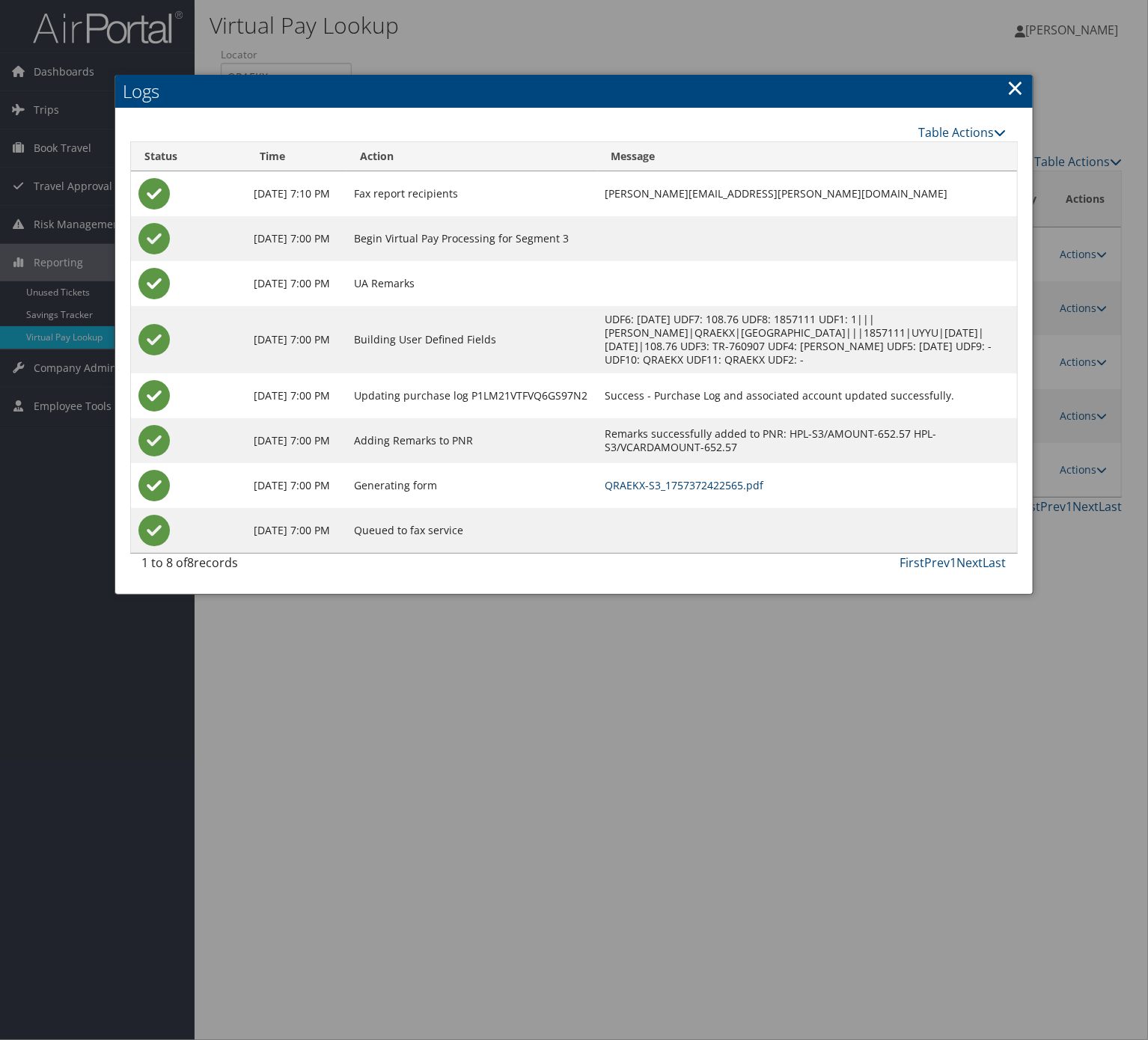
click at [764, 483] on link "QRAEKX-S3_1757372422565.pdf" at bounding box center [685, 485] width 159 height 14
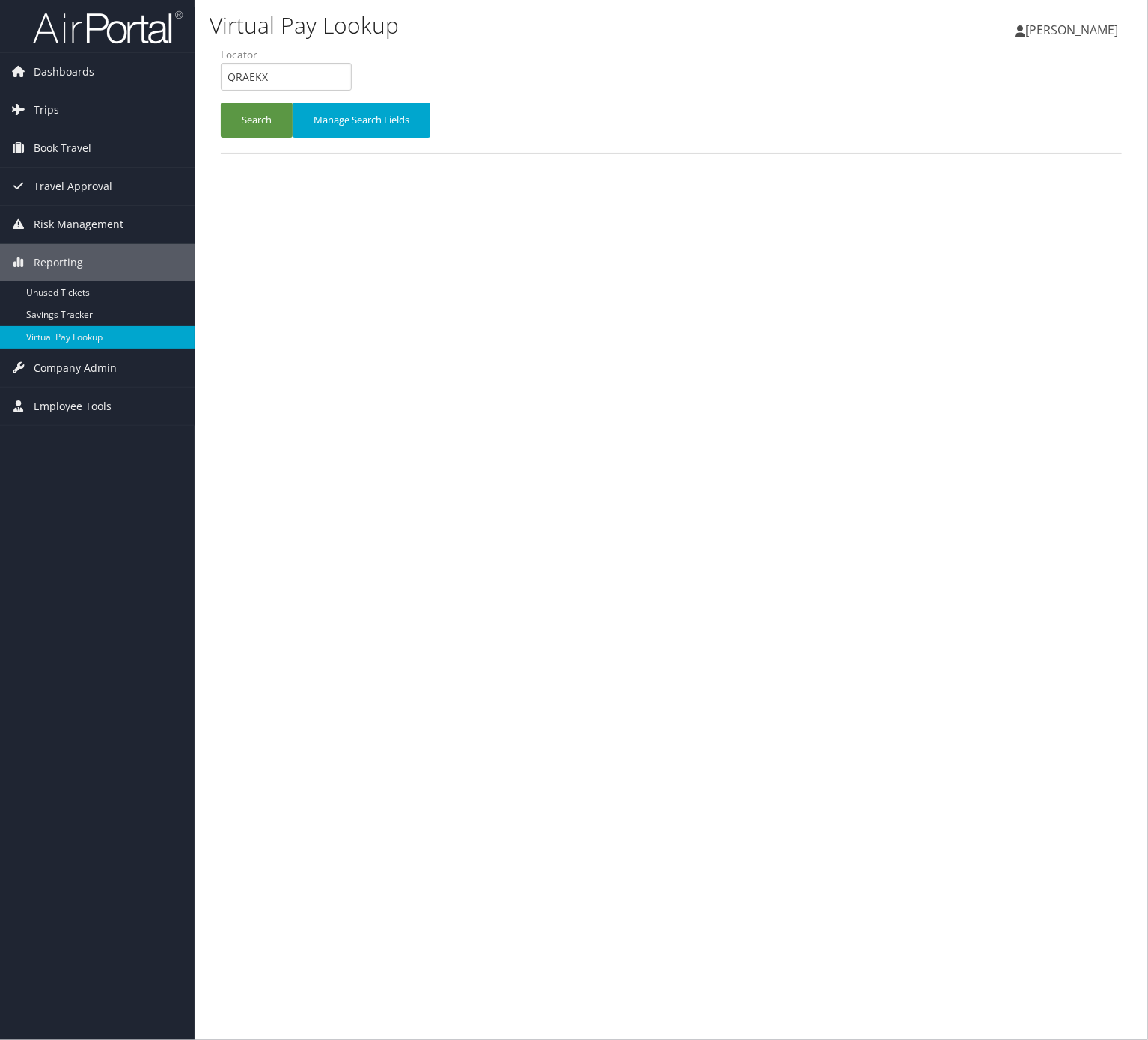
click at [244, 97] on li "Locator QRAEKX" at bounding box center [292, 74] width 143 height 55
click at [256, 119] on button "Search" at bounding box center [256, 119] width 72 height 36
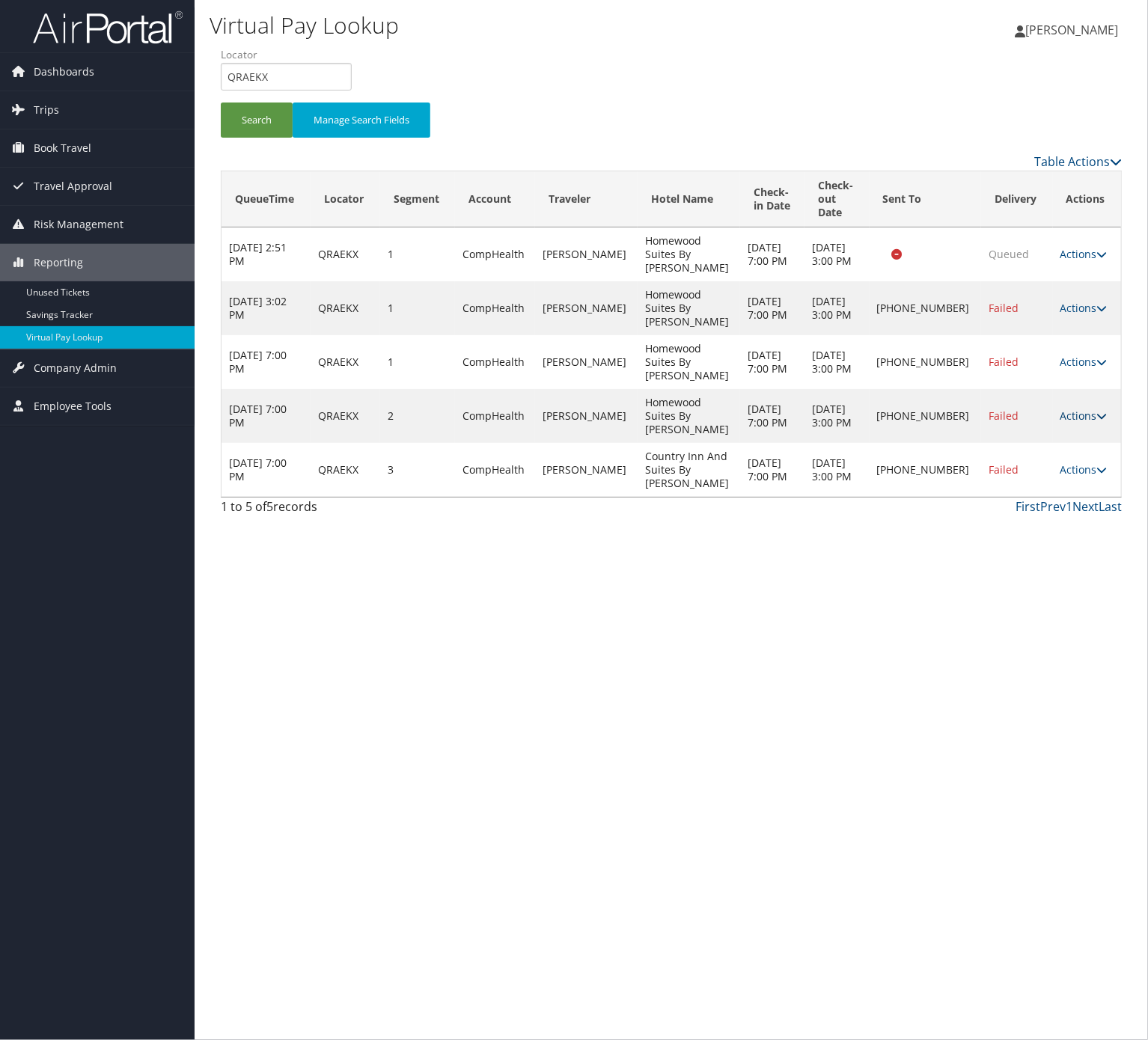
click at [1081, 408] on link "Actions" at bounding box center [1083, 415] width 47 height 14
click at [1060, 442] on link "Logs" at bounding box center [1031, 450] width 128 height 25
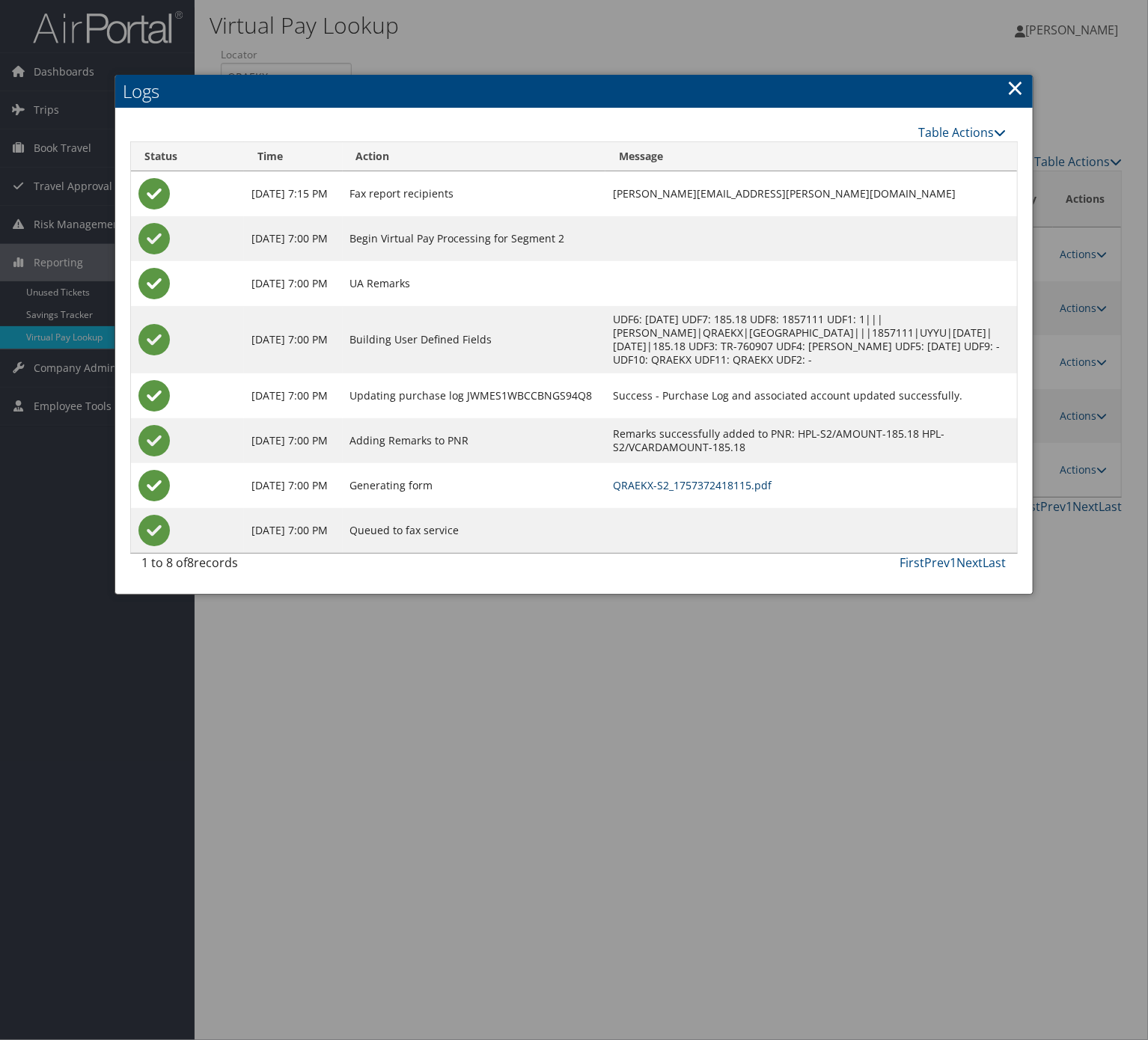
click at [761, 492] on link "QRAEKX-S2_1757372418115.pdf" at bounding box center [692, 485] width 159 height 14
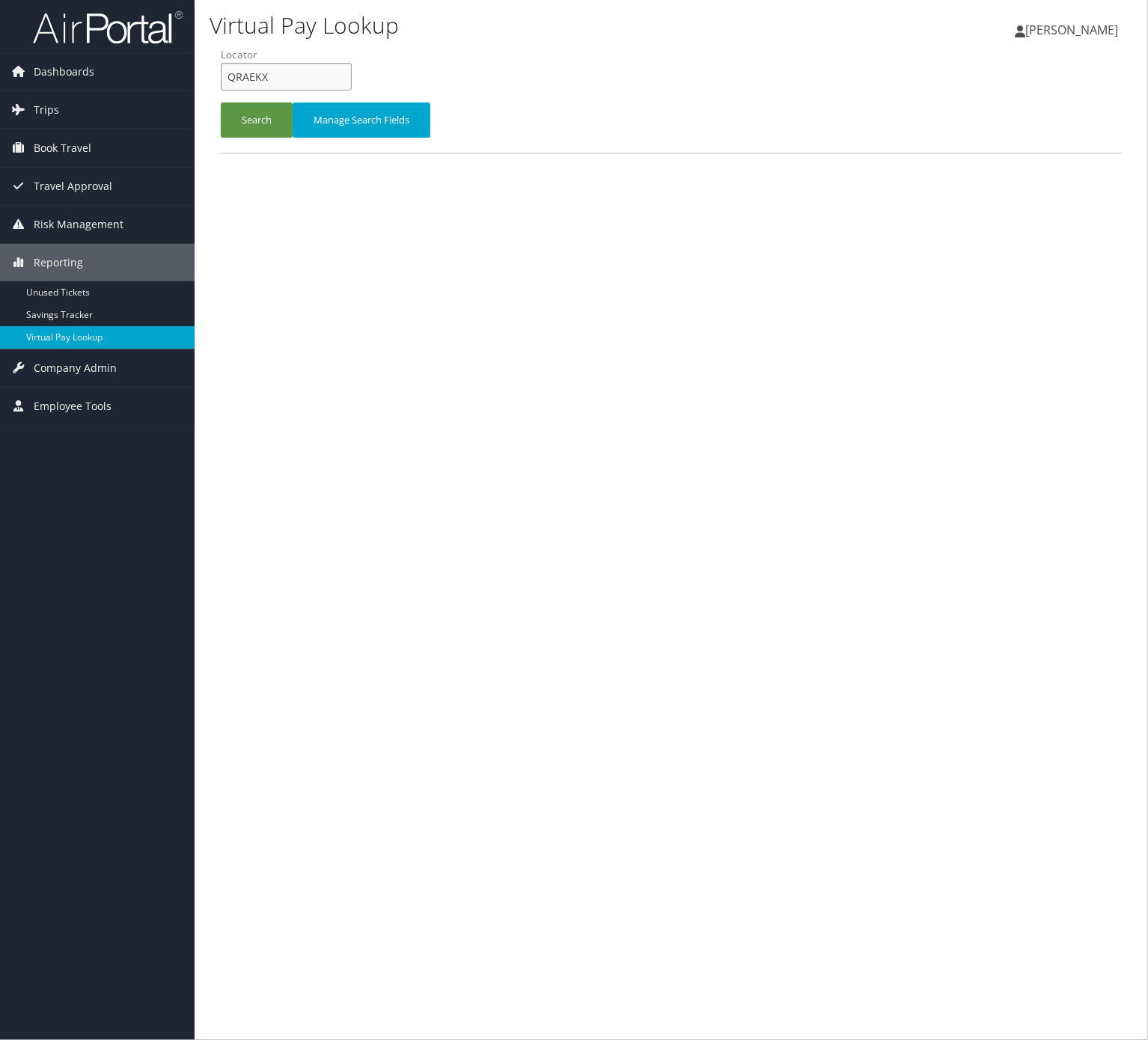
click at [352, 79] on input "QRAEKX" at bounding box center [286, 76] width 131 height 28
drag, startPoint x: 358, startPoint y: 79, endPoint x: 275, endPoint y: 106, distance: 87.3
click at [352, 79] on input "QRAEKX" at bounding box center [286, 76] width 131 height 28
paste input "NHOECM"
type input "NHOECM"
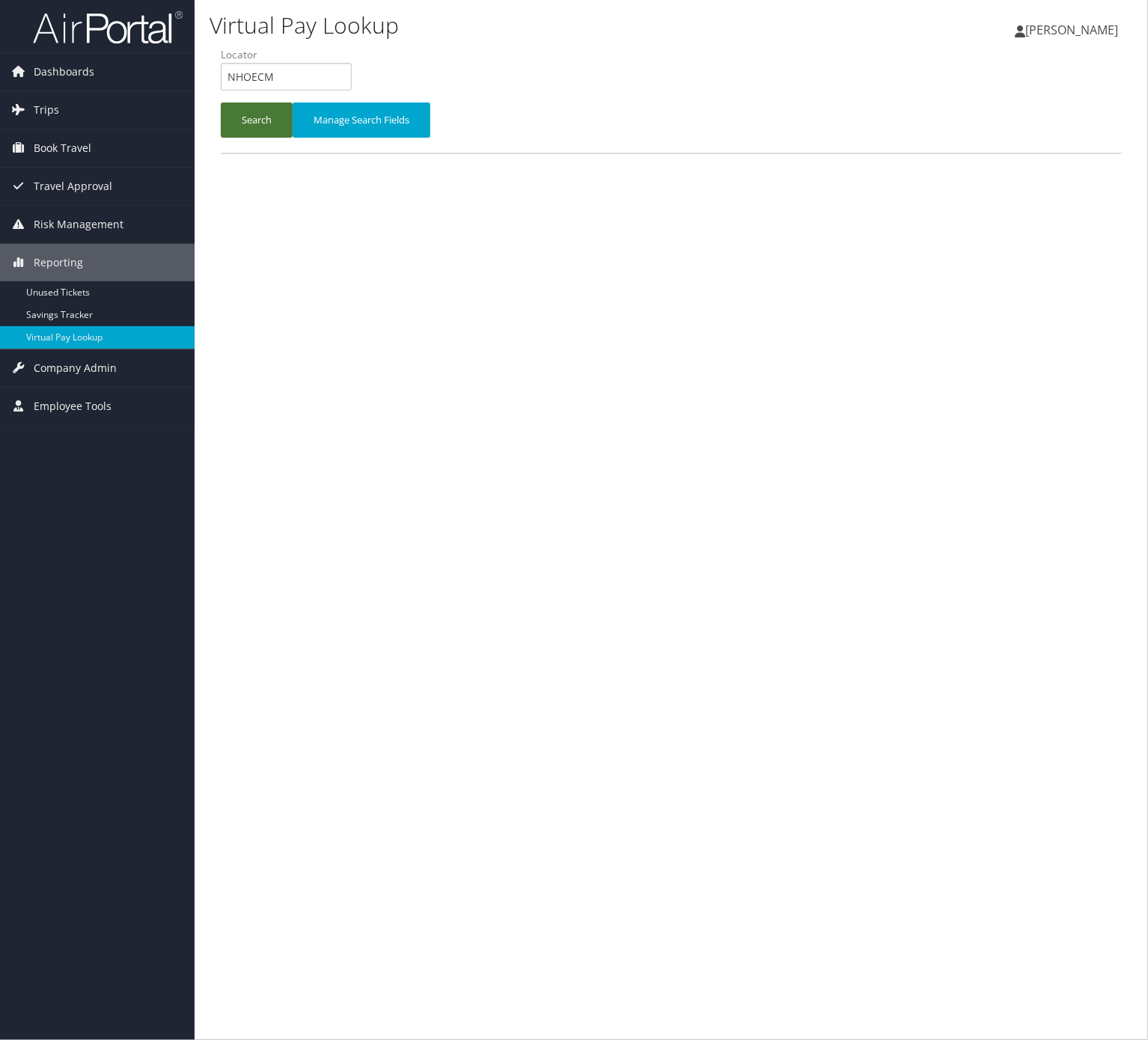
click at [248, 130] on button "Search" at bounding box center [256, 119] width 72 height 36
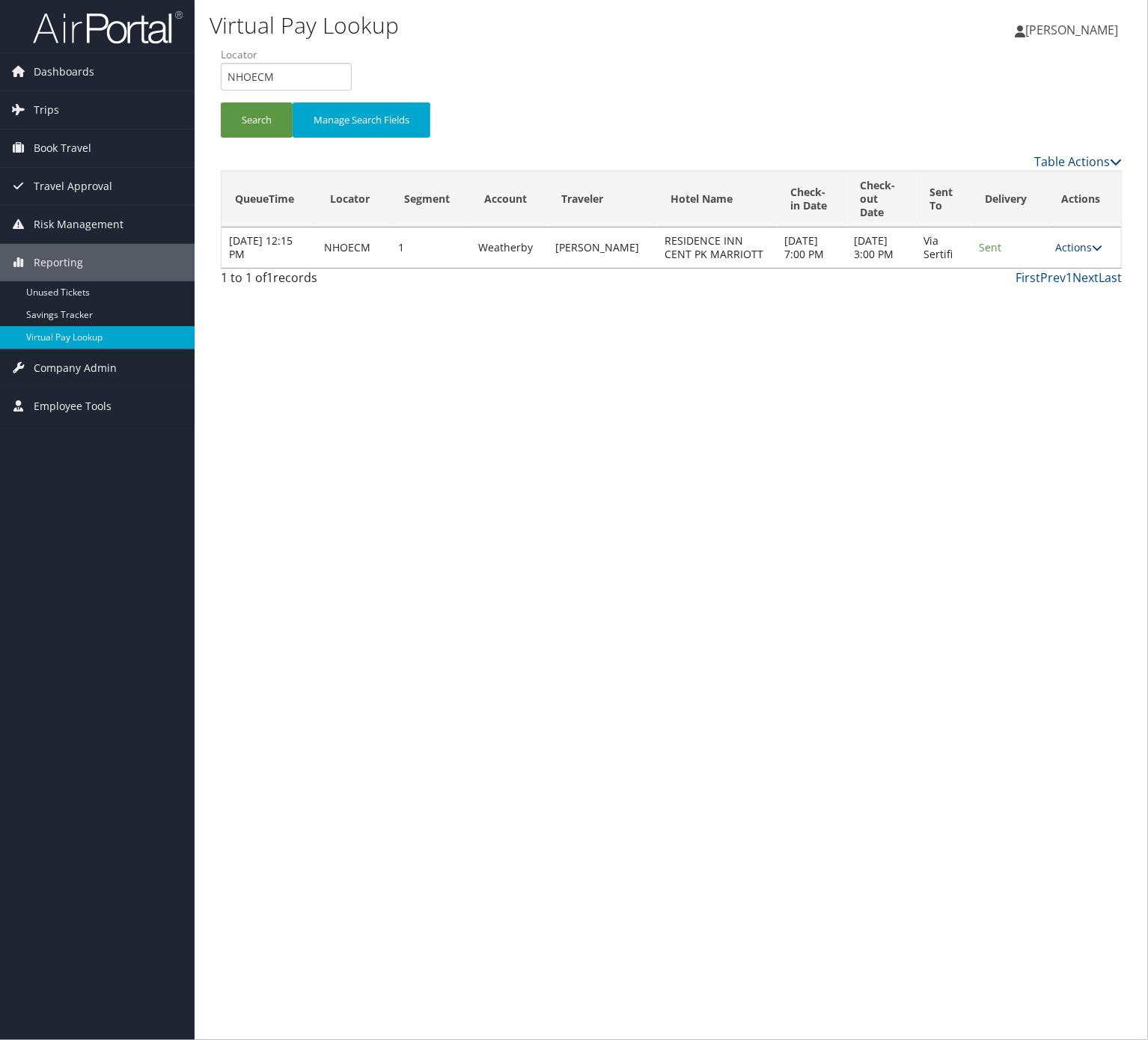
click at [1068, 247] on link "Actions" at bounding box center [1080, 247] width 47 height 14
click at [1073, 283] on link "Logs" at bounding box center [1049, 295] width 94 height 25
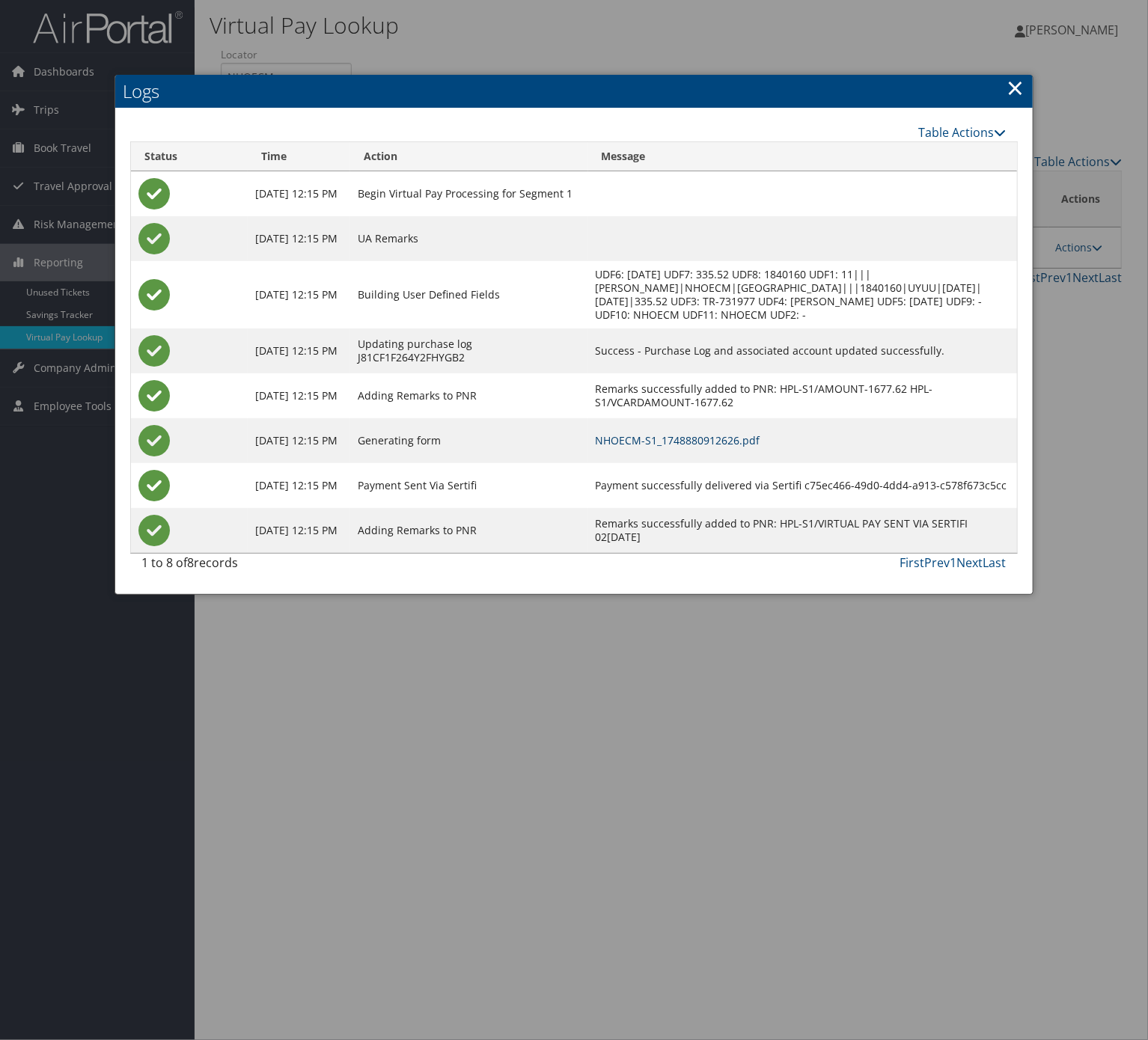
click at [731, 448] on link "NHOECM-S1_1748880912626.pdf" at bounding box center [678, 440] width 165 height 14
